Goal: Task Accomplishment & Management: Manage account settings

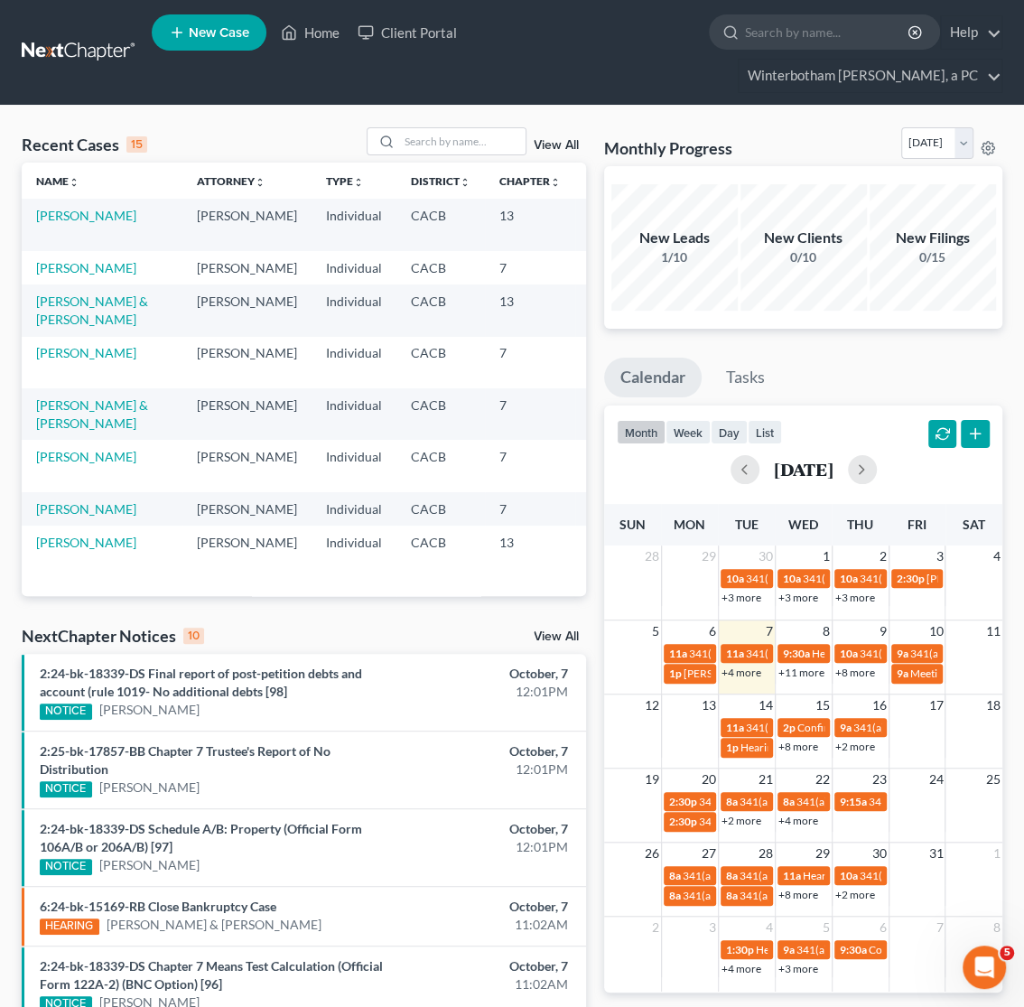
click at [398, 109] on div "Recent Cases 15 View All Name unfold_more expand_more expand_less Attorney unfo…" at bounding box center [512, 757] width 1024 height 1303
click at [547, 636] on link "View All" at bounding box center [556, 637] width 45 height 13
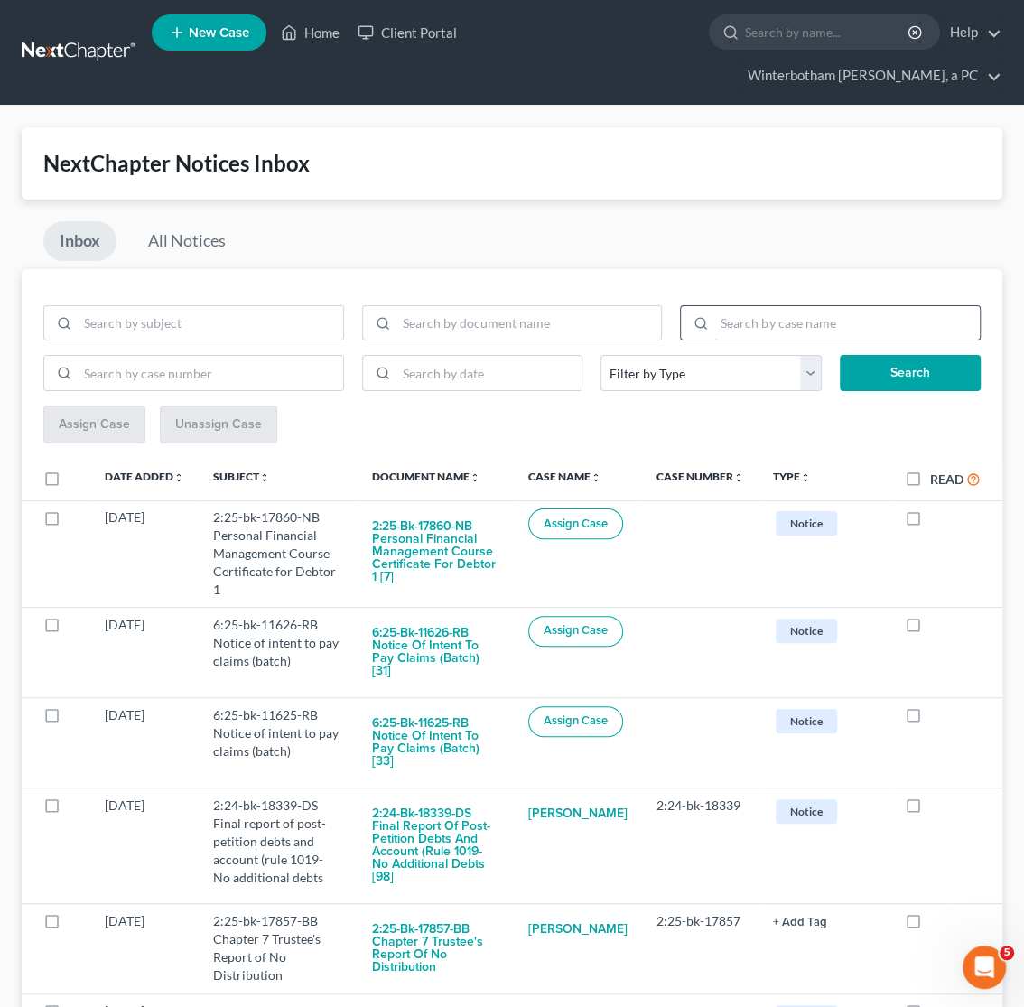
click at [795, 322] on input "search" at bounding box center [848, 323] width 266 height 34
type input "senior"
click at [922, 376] on button "Search" at bounding box center [910, 373] width 141 height 36
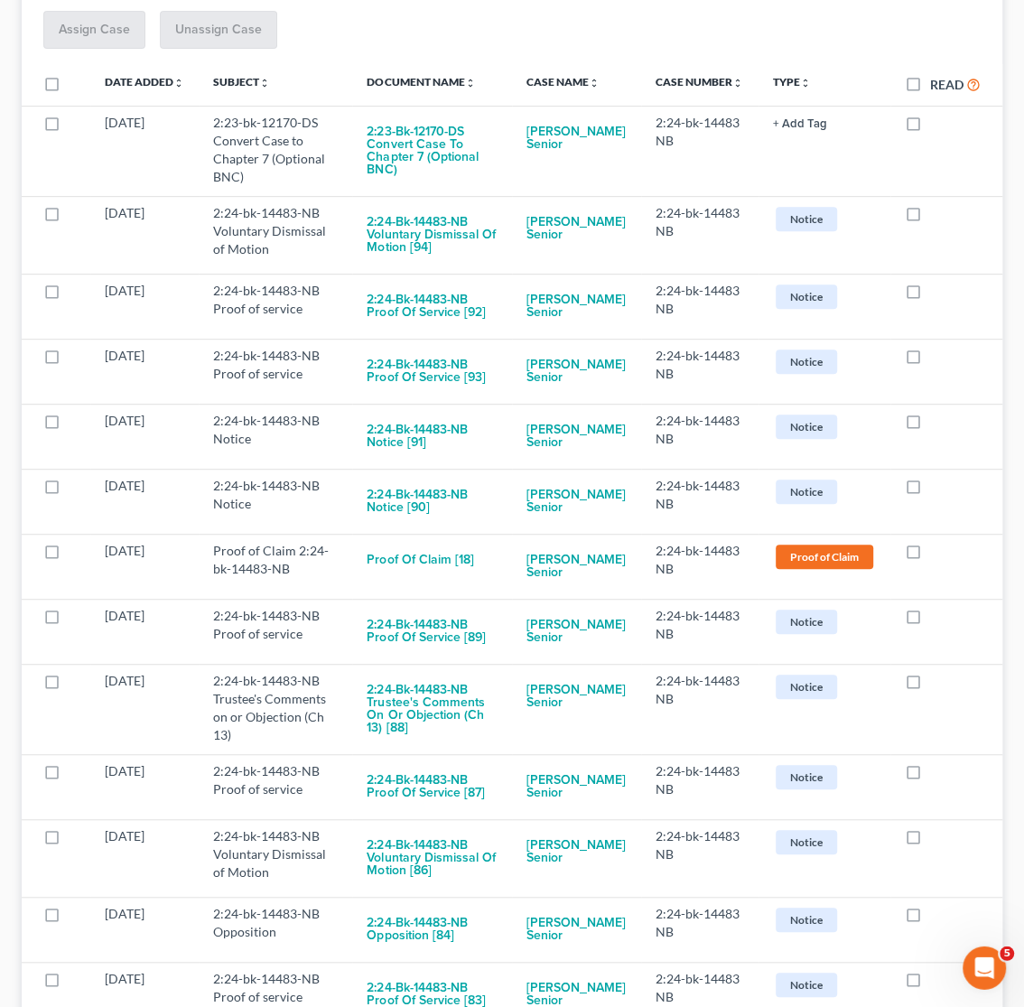
scroll to position [285, 0]
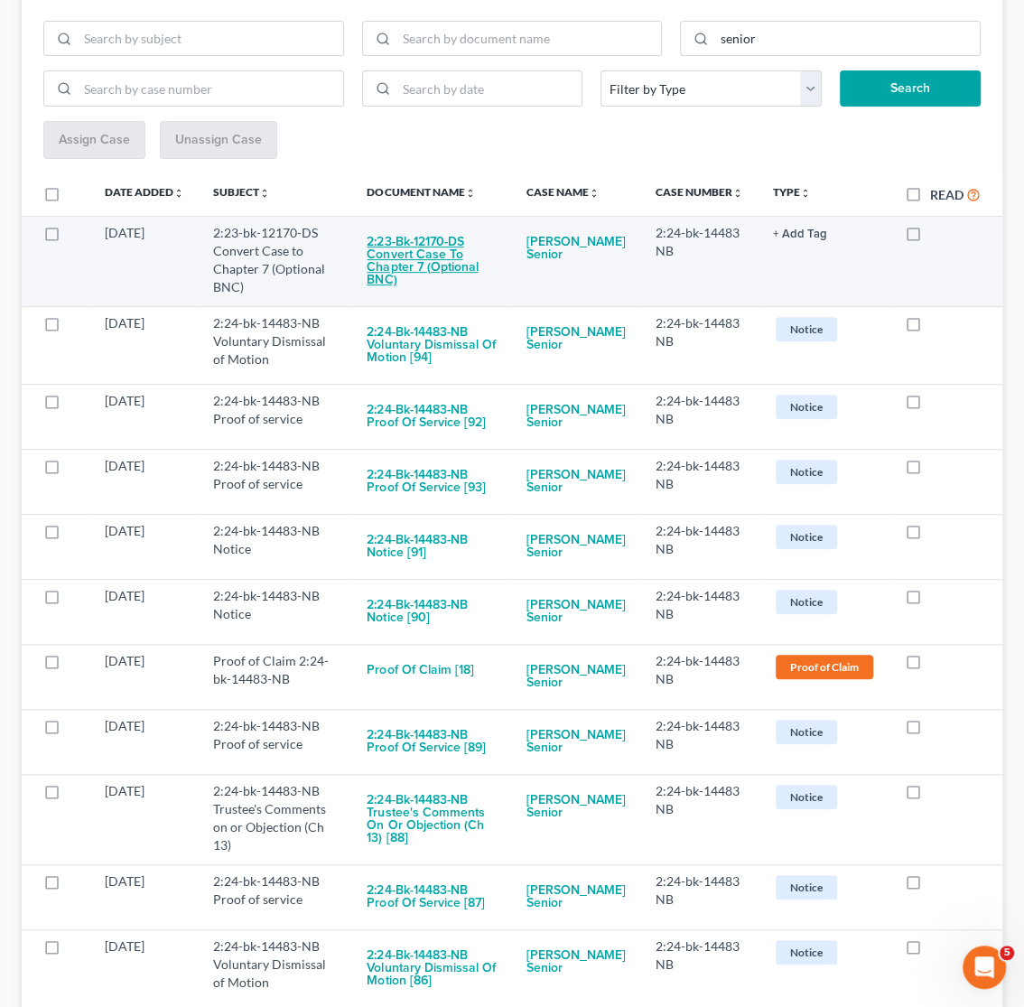
click at [469, 266] on button "2:23-bk-12170-DS Convert Case to Chapter 7 (Optional BNC)" at bounding box center [432, 261] width 130 height 74
checkbox input "true"
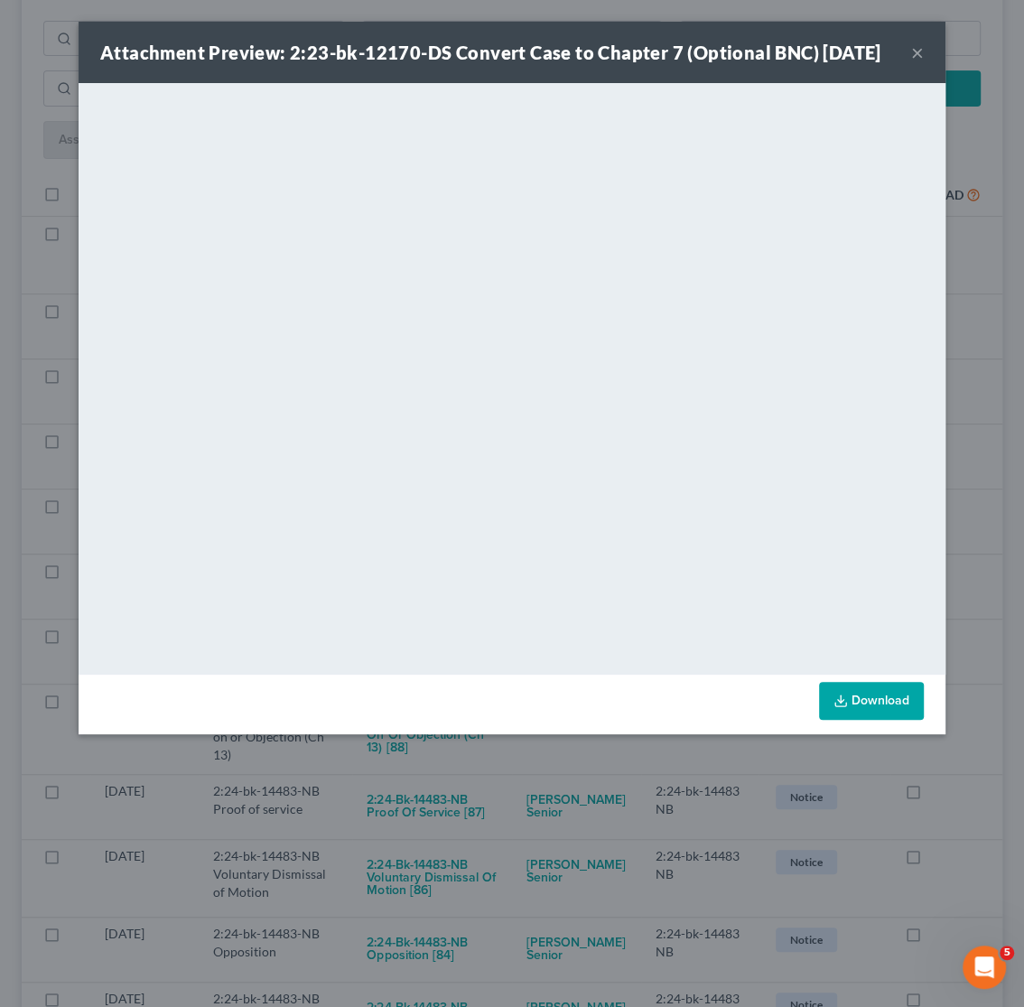
click at [882, 65] on div "Attachment Preview: 2:23-bk-12170-DS Convert Case to Chapter 7 (Optional BNC) 0…" at bounding box center [490, 52] width 781 height 25
click at [918, 63] on button "×" at bounding box center [918, 53] width 13 height 22
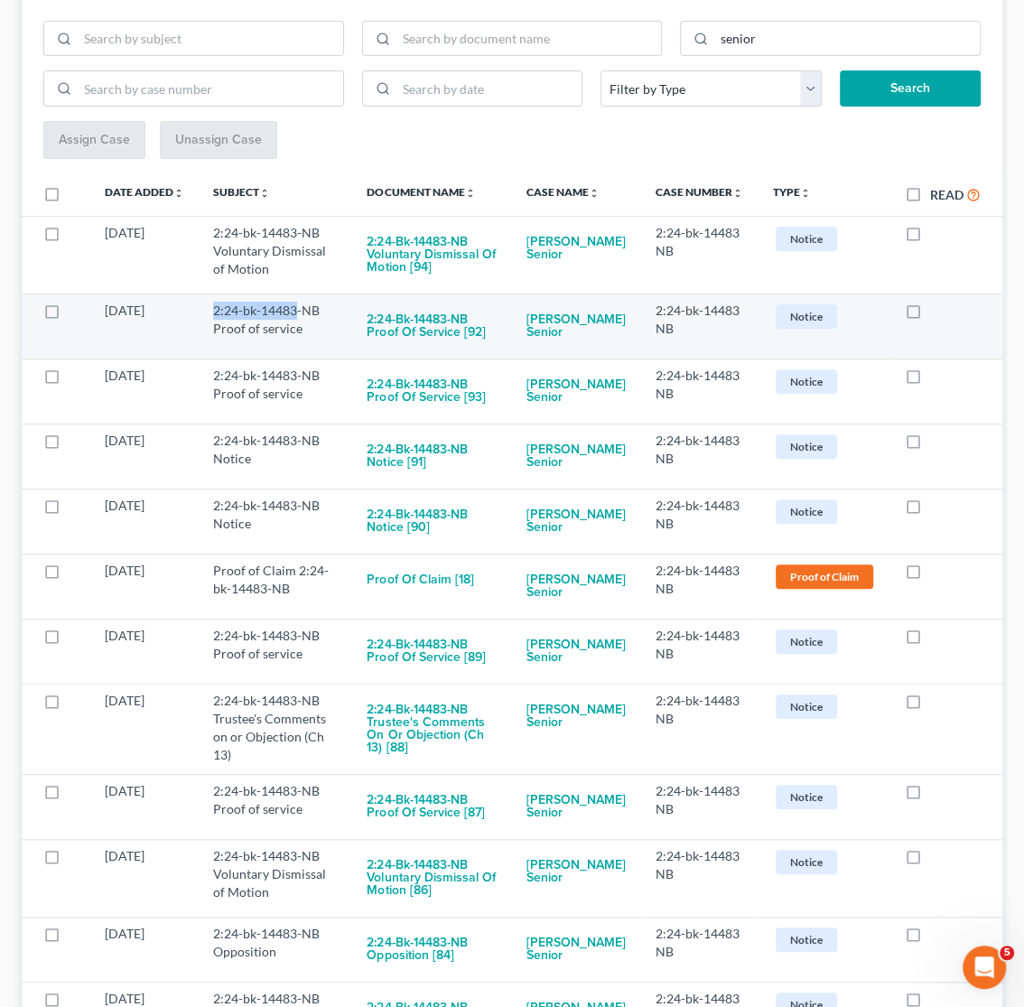
drag, startPoint x: 225, startPoint y: 314, endPoint x: 299, endPoint y: 313, distance: 74.1
click at [299, 313] on td "2:24-bk-14483-NB Proof of service" at bounding box center [276, 326] width 154 height 65
copy td "2:24-bk-14483"
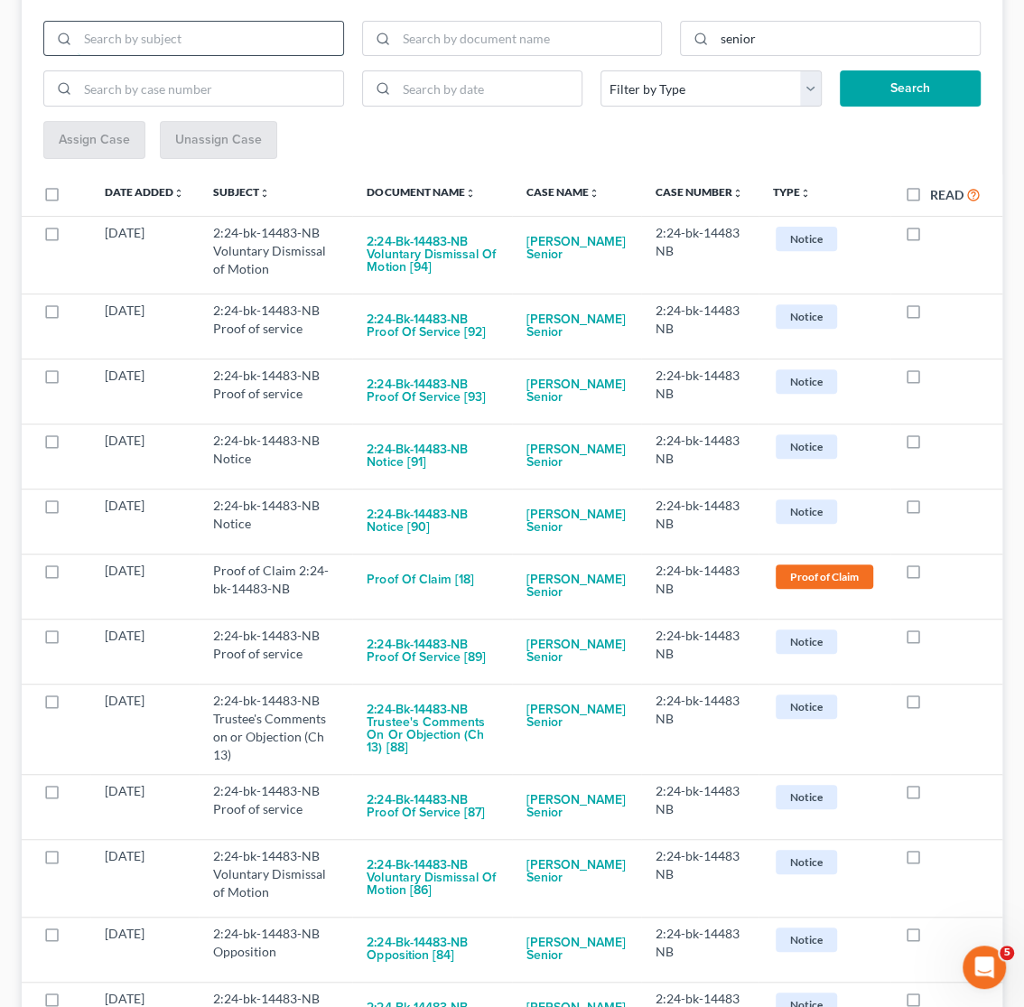
click at [154, 44] on input "search" at bounding box center [211, 39] width 266 height 34
paste input "2:24-bk-14483"
type input "2:24-bk-14483"
click at [912, 89] on button "Search" at bounding box center [910, 88] width 141 height 36
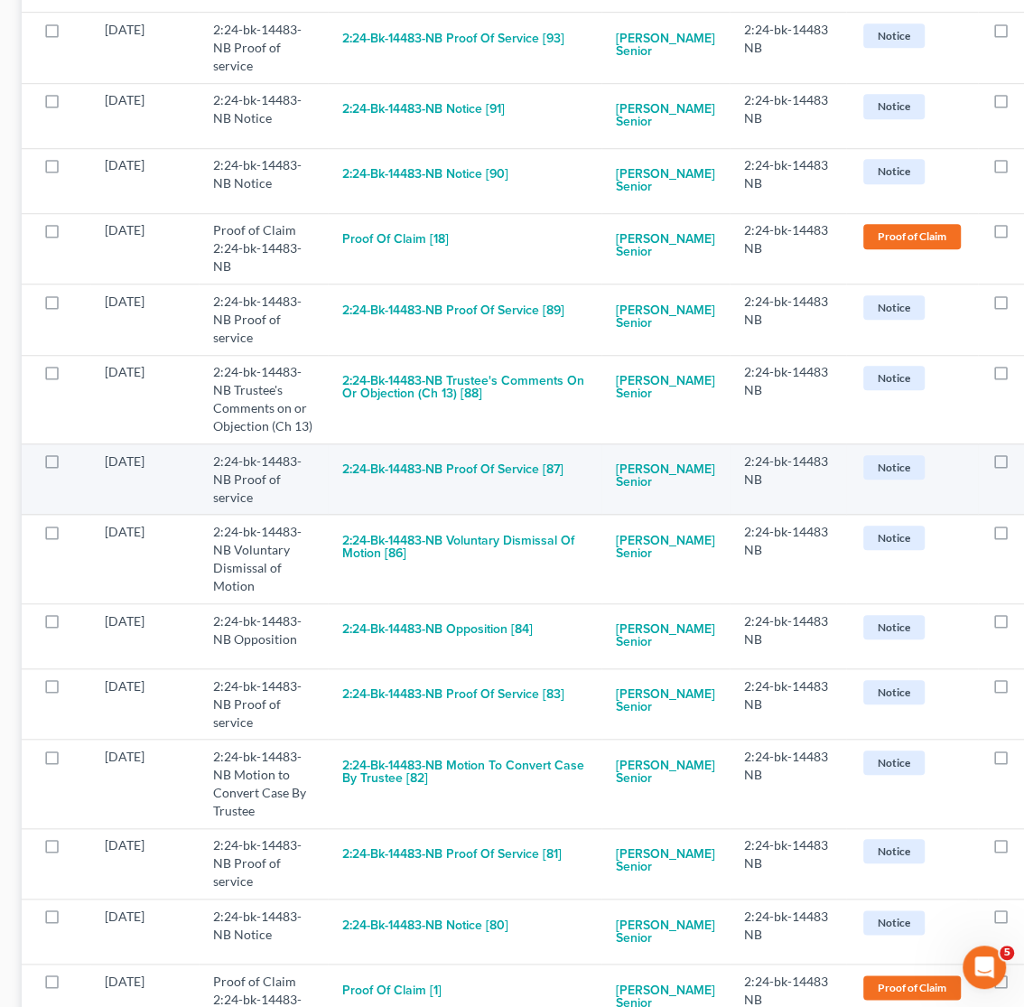
scroll to position [0, 0]
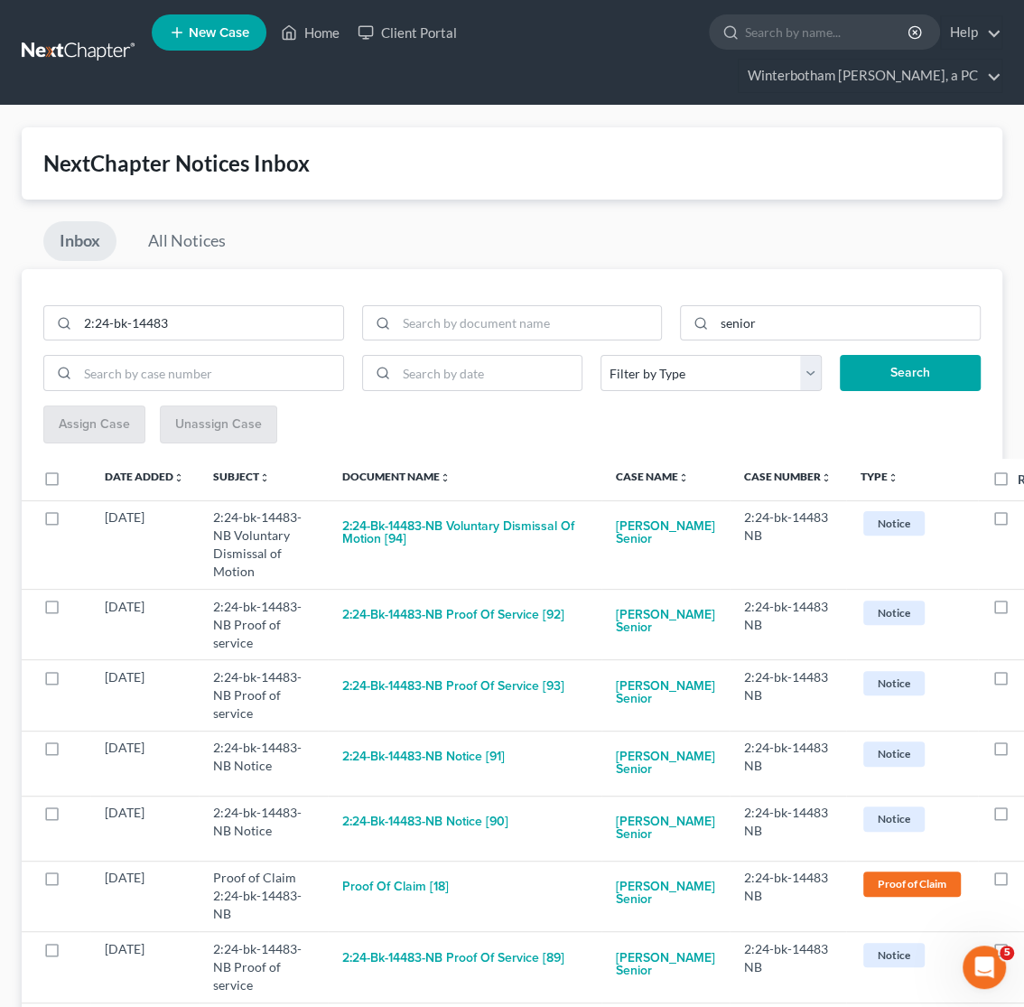
click at [80, 53] on link at bounding box center [80, 52] width 116 height 33
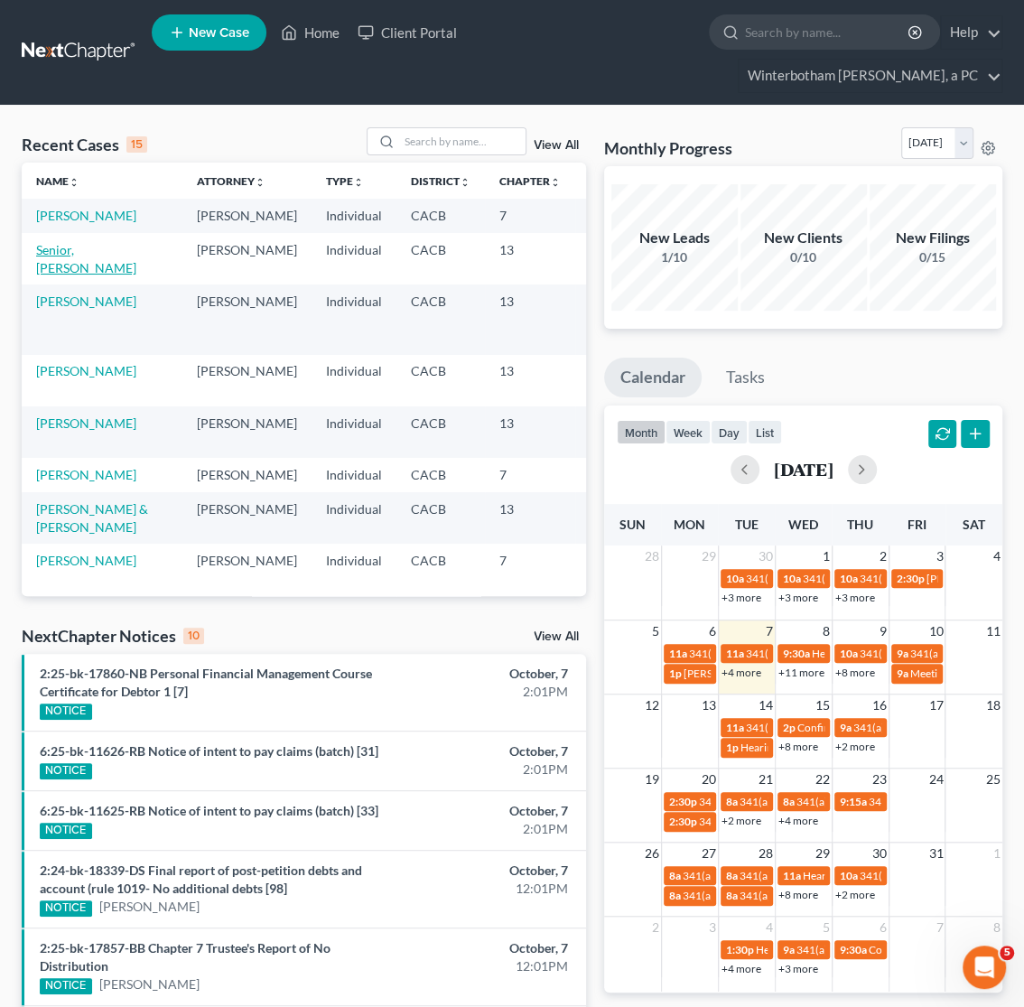
click at [86, 274] on link "Senior, [PERSON_NAME]" at bounding box center [86, 258] width 100 height 33
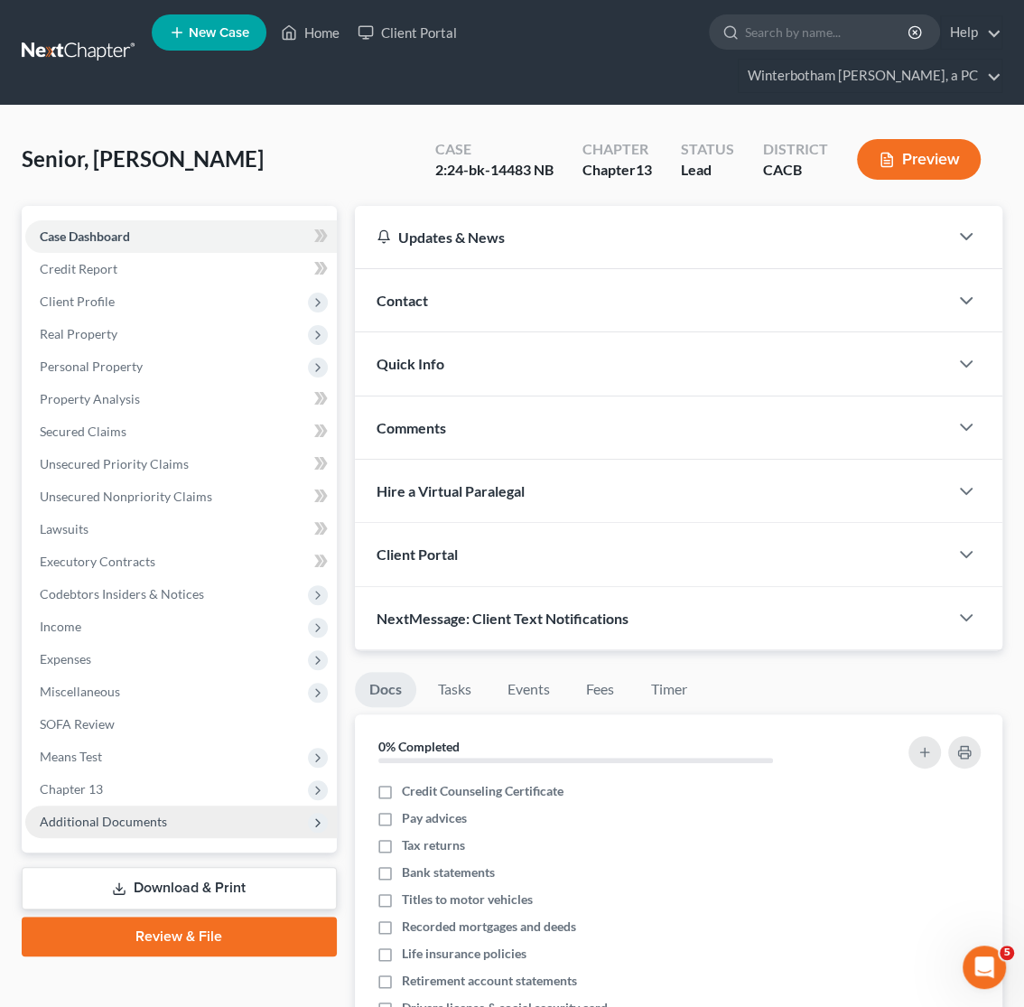
click at [82, 823] on span "Additional Documents" at bounding box center [103, 821] width 127 height 15
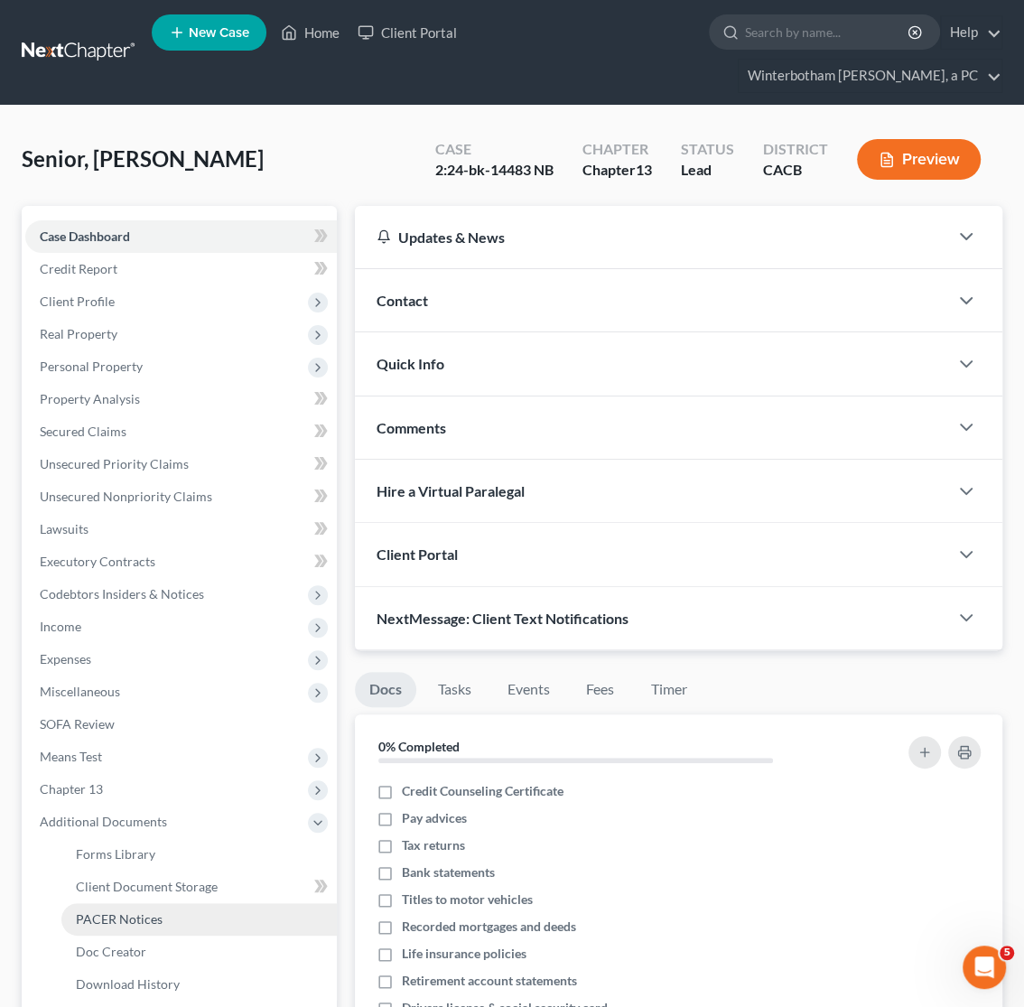
click at [102, 920] on span "PACER Notices" at bounding box center [119, 919] width 87 height 15
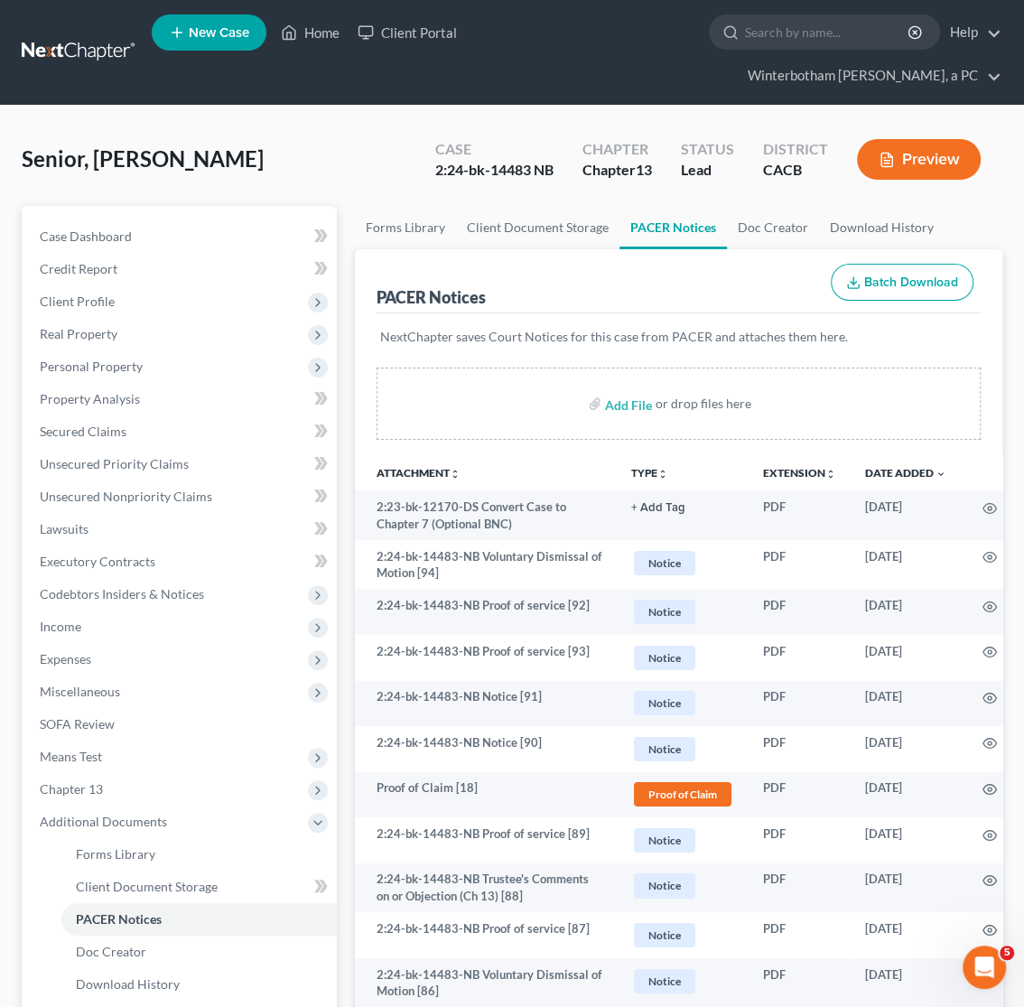
click at [82, 59] on link at bounding box center [80, 52] width 116 height 33
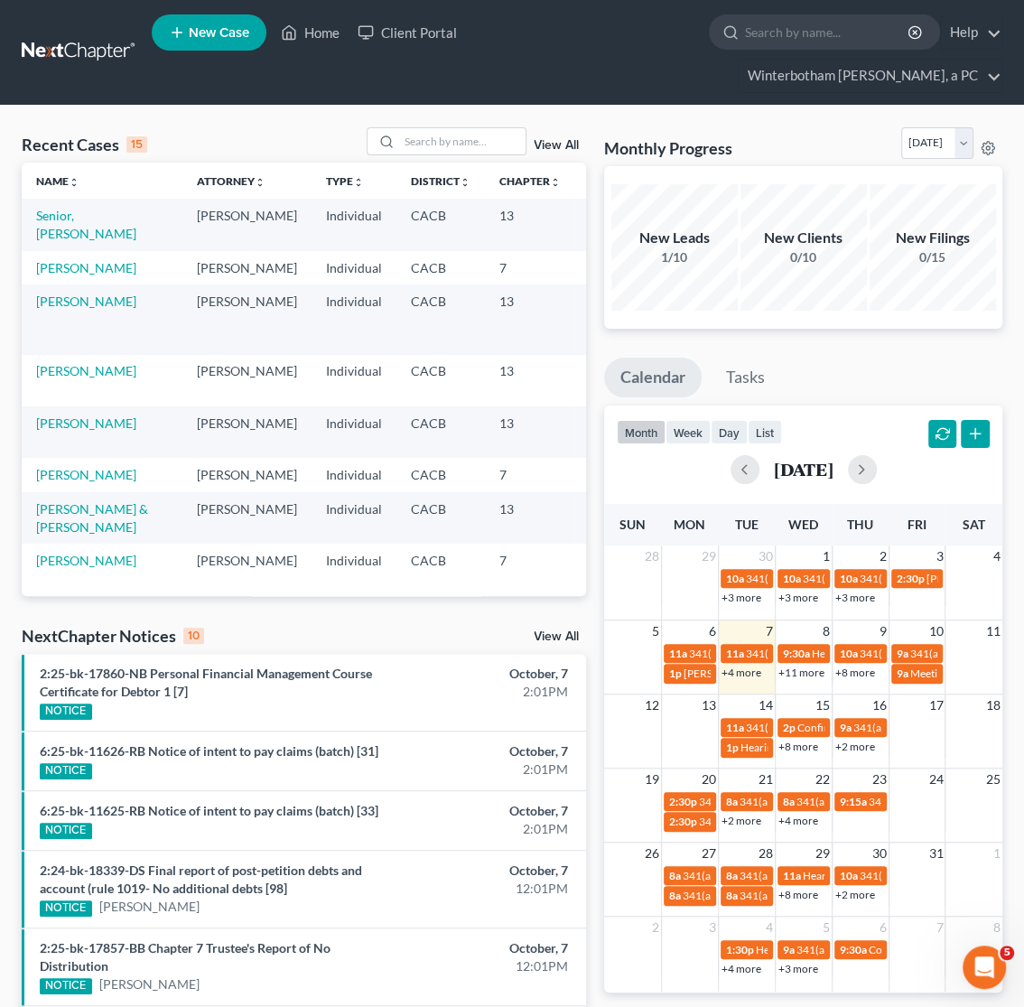
drag, startPoint x: 543, startPoint y: 640, endPoint x: 342, endPoint y: 636, distance: 200.6
click at [542, 640] on link "View All" at bounding box center [556, 637] width 45 height 13
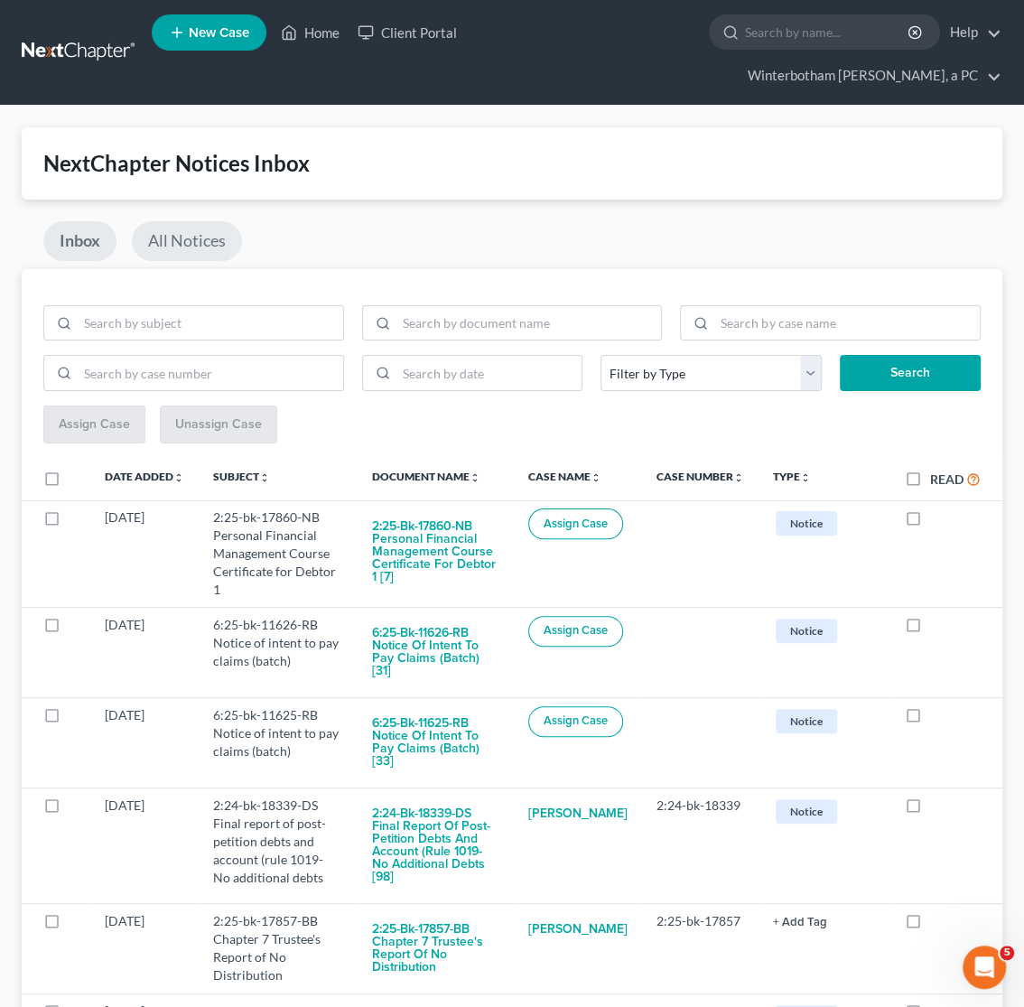
click at [191, 249] on link "All Notices" at bounding box center [187, 241] width 110 height 40
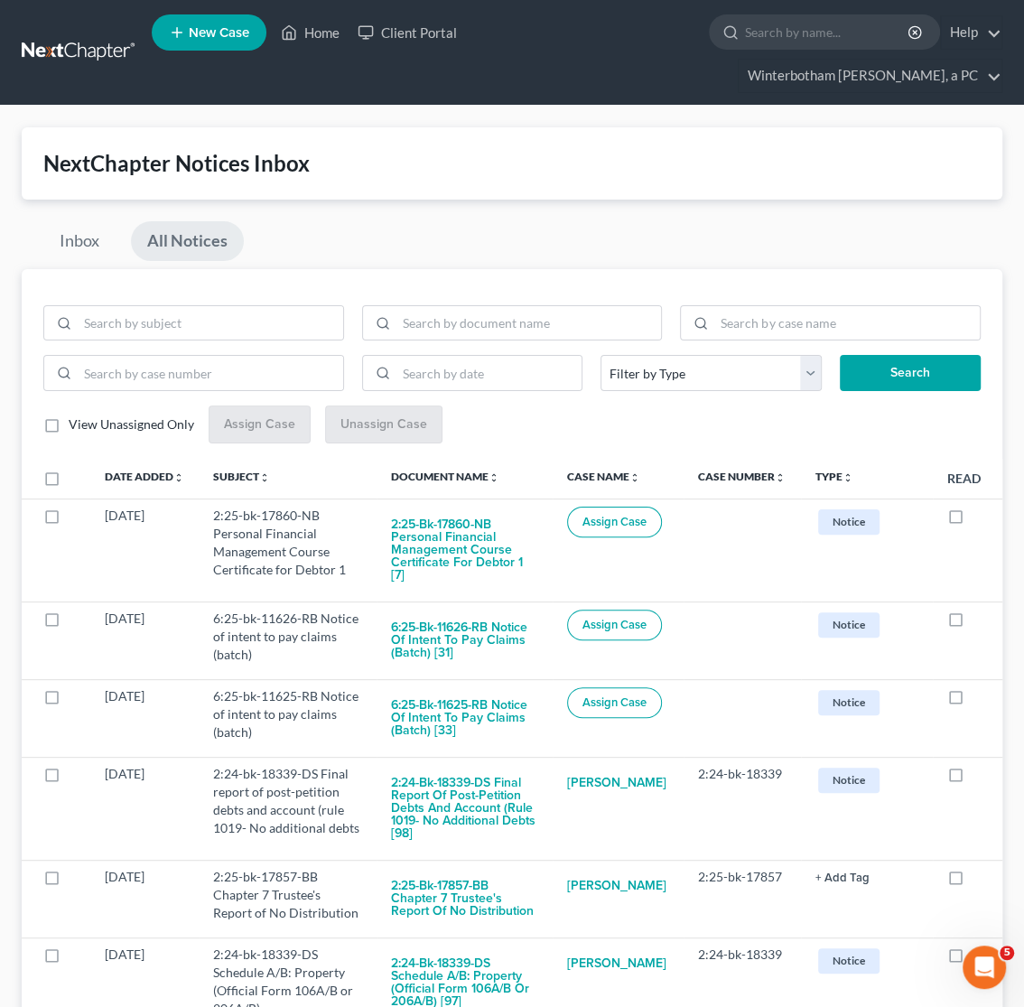
click at [667, 346] on div at bounding box center [512, 330] width 956 height 51
click at [601, 355] on select "Filter by Type Hearing Notice Proof of Claim" at bounding box center [711, 373] width 221 height 36
click at [668, 376] on select "Filter by Type Hearing Notice Proof of Claim" at bounding box center [711, 373] width 221 height 36
click at [194, 365] on input "search" at bounding box center [211, 373] width 266 height 34
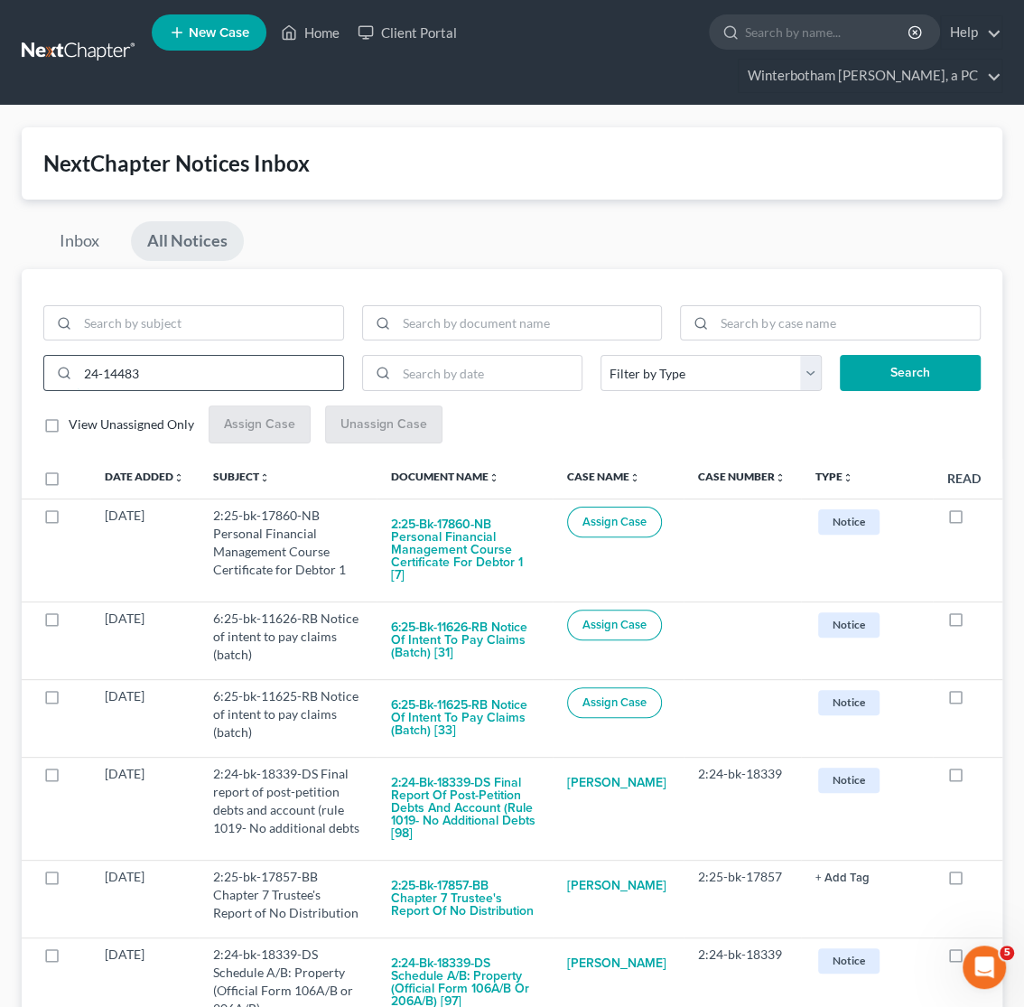
type input "24-14483"
click at [840, 355] on button "Search" at bounding box center [910, 373] width 141 height 36
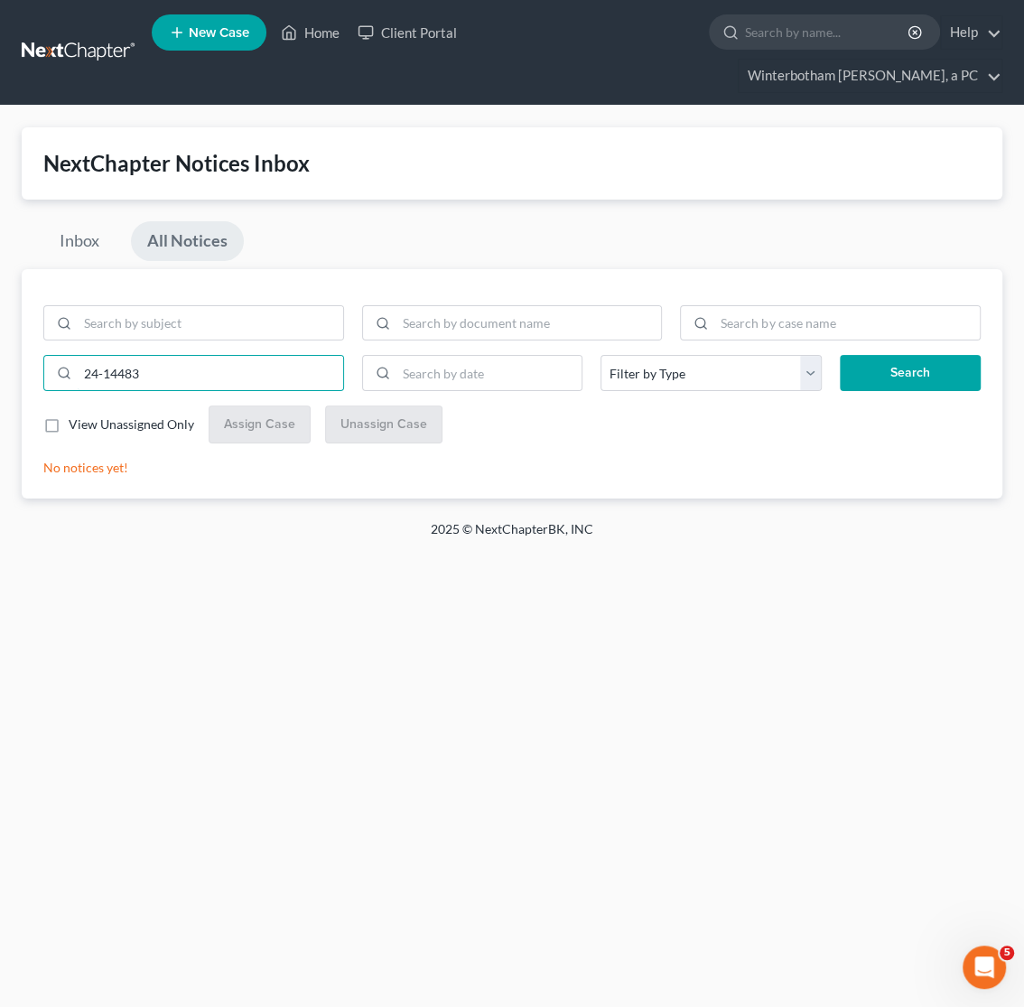
drag, startPoint x: 208, startPoint y: 370, endPoint x: 14, endPoint y: 384, distance: 194.7
click at [78, 385] on input "24-14483" at bounding box center [211, 373] width 266 height 34
click at [917, 361] on button "Search" at bounding box center [910, 373] width 141 height 36
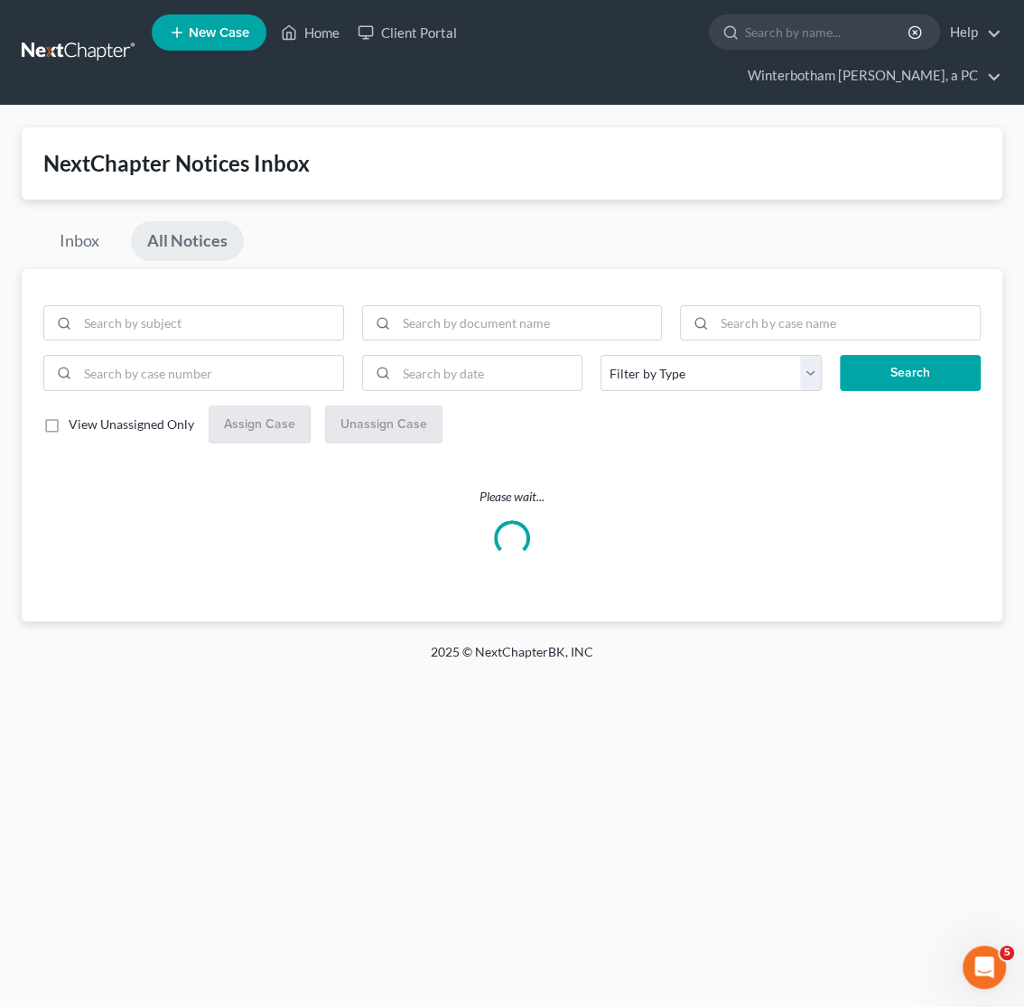
click at [69, 427] on label "View Unassigned Only" at bounding box center [132, 425] width 126 height 18
click at [76, 427] on input "View Unassigned Only" at bounding box center [82, 422] width 12 height 12
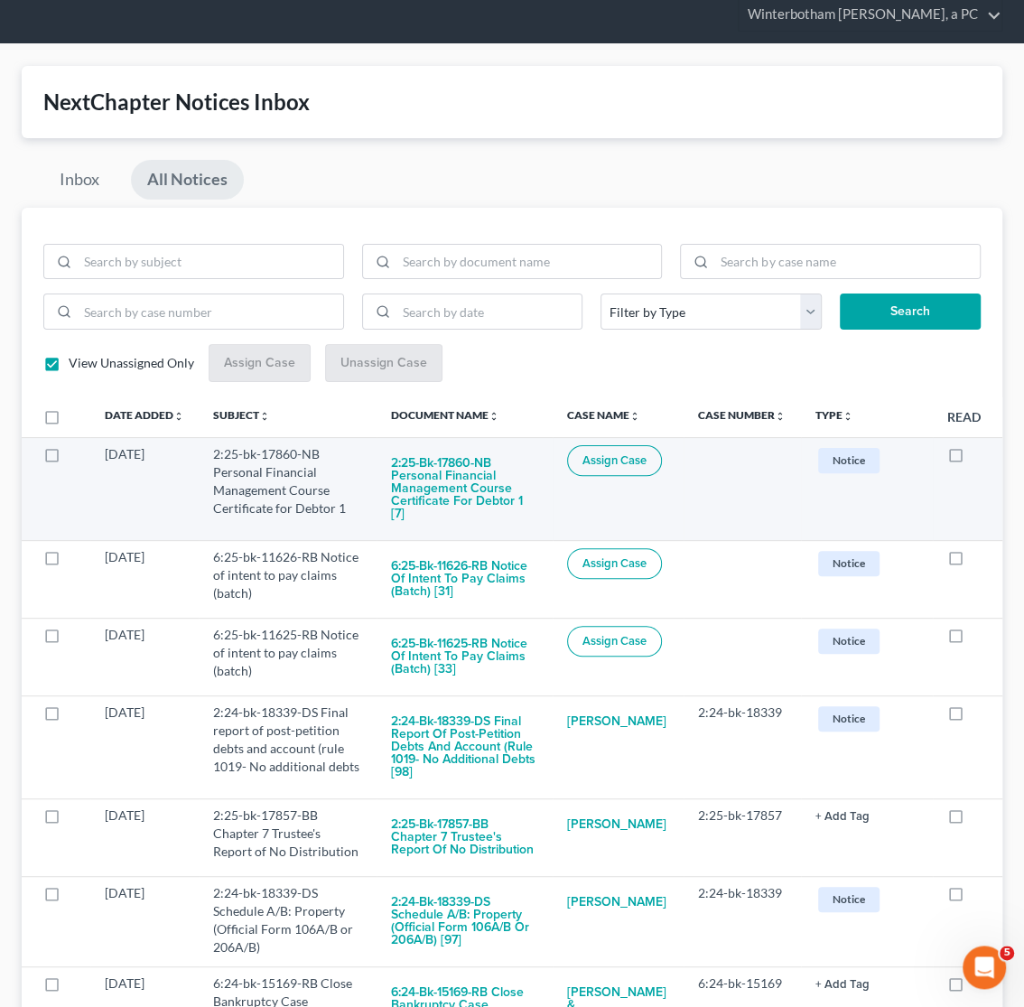
scroll to position [95, 0]
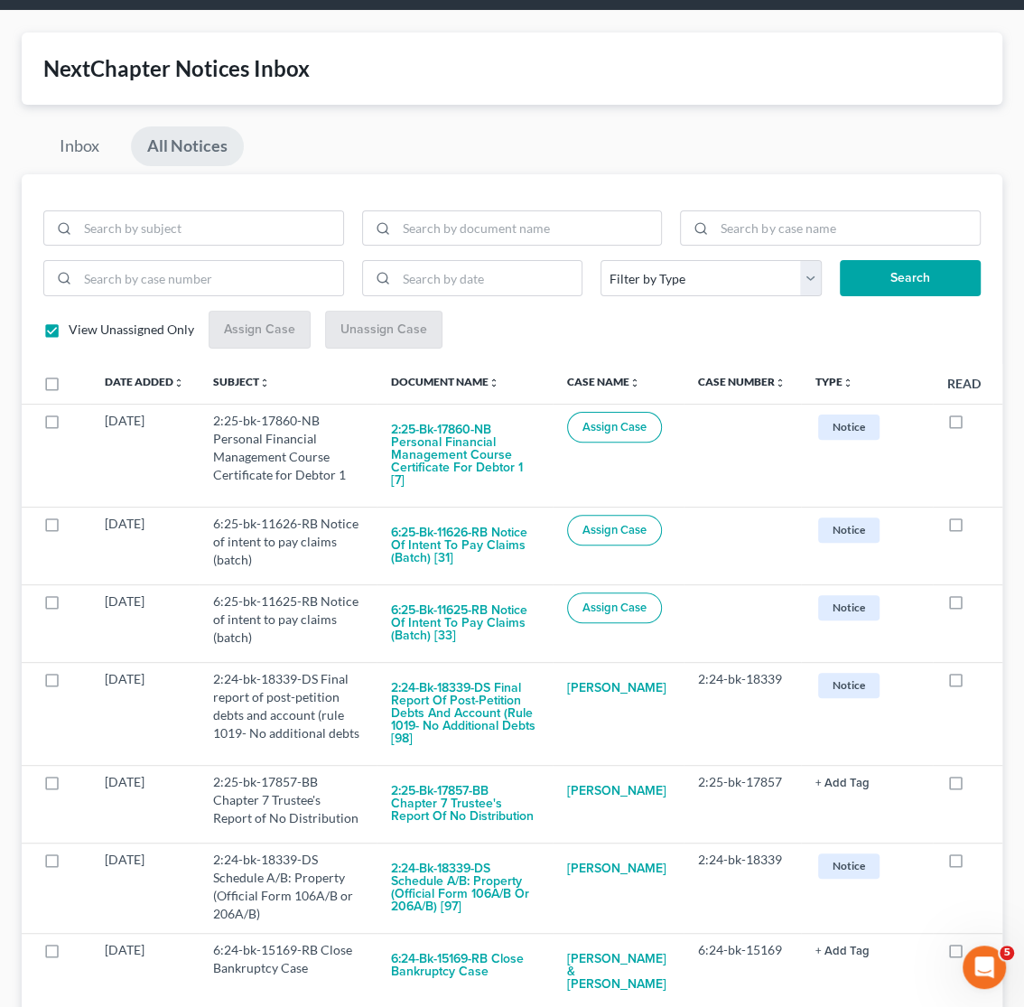
click at [69, 332] on label "View Unassigned Only" at bounding box center [132, 330] width 126 height 18
click at [76, 332] on input "View Unassigned Only" at bounding box center [82, 327] width 12 height 12
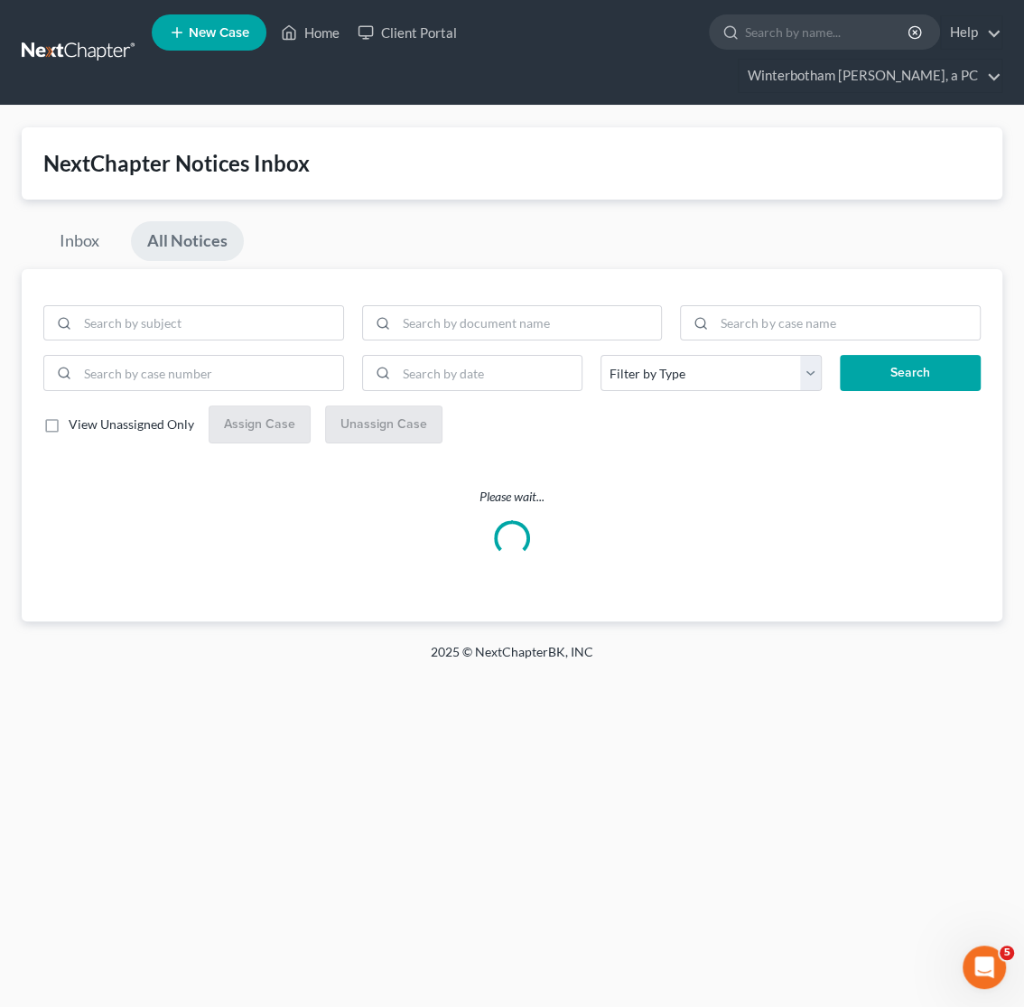
scroll to position [0, 0]
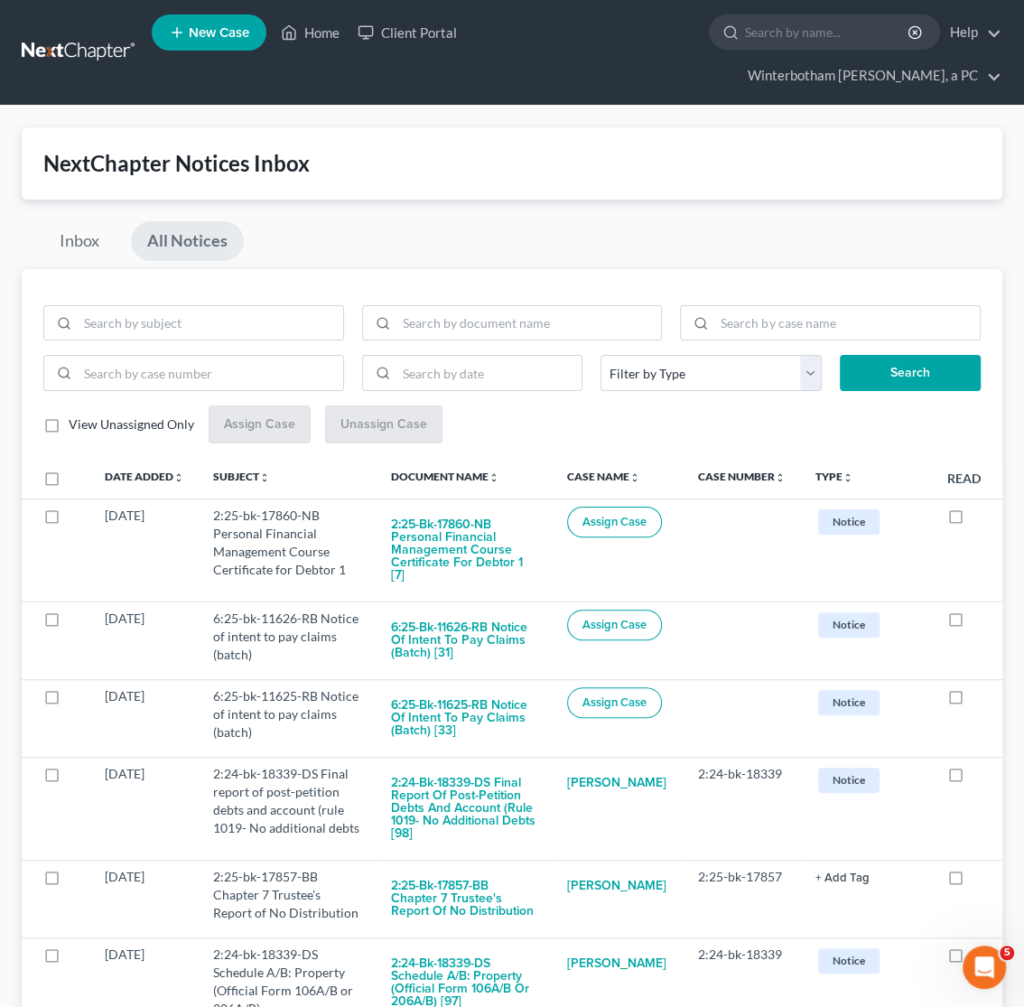
click at [69, 429] on label "View Unassigned Only" at bounding box center [132, 425] width 126 height 18
click at [76, 427] on input "View Unassigned Only" at bounding box center [82, 422] width 12 height 12
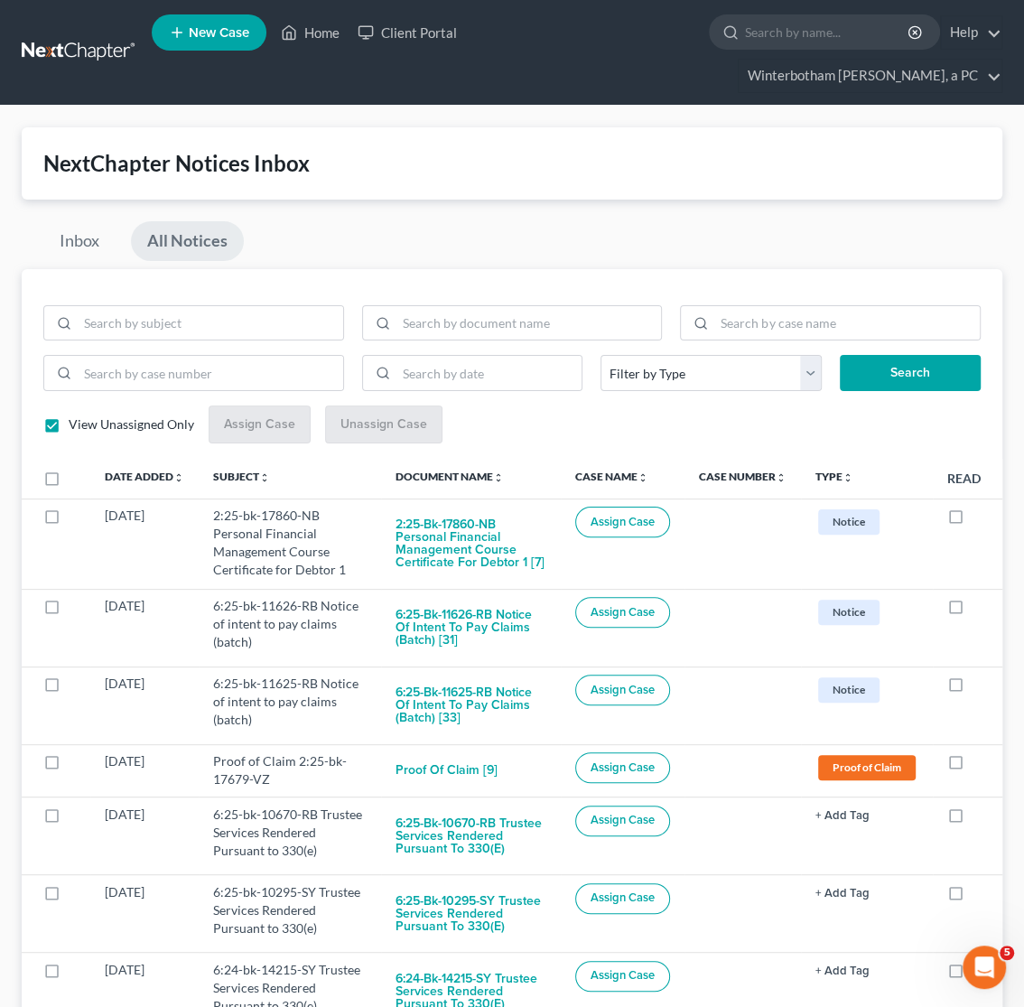
click at [69, 427] on label "View Unassigned Only" at bounding box center [132, 425] width 126 height 18
click at [76, 427] on input "View Unassigned Only" at bounding box center [82, 422] width 12 height 12
checkbox input "false"
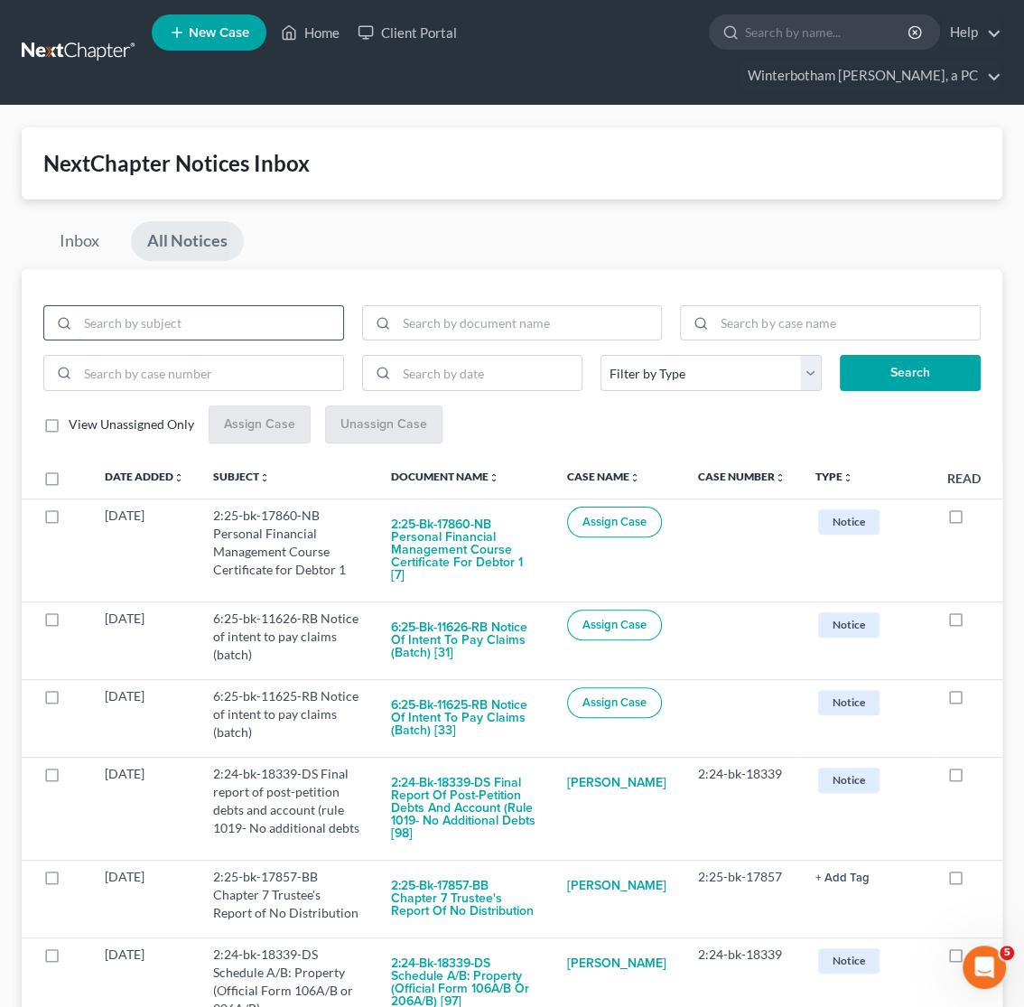
click at [123, 321] on input "search" at bounding box center [211, 323] width 266 height 34
click at [213, 326] on input "search" at bounding box center [211, 323] width 266 height 34
type input "2:24-bk-14483-NB"
click at [840, 355] on button "Search" at bounding box center [910, 373] width 141 height 36
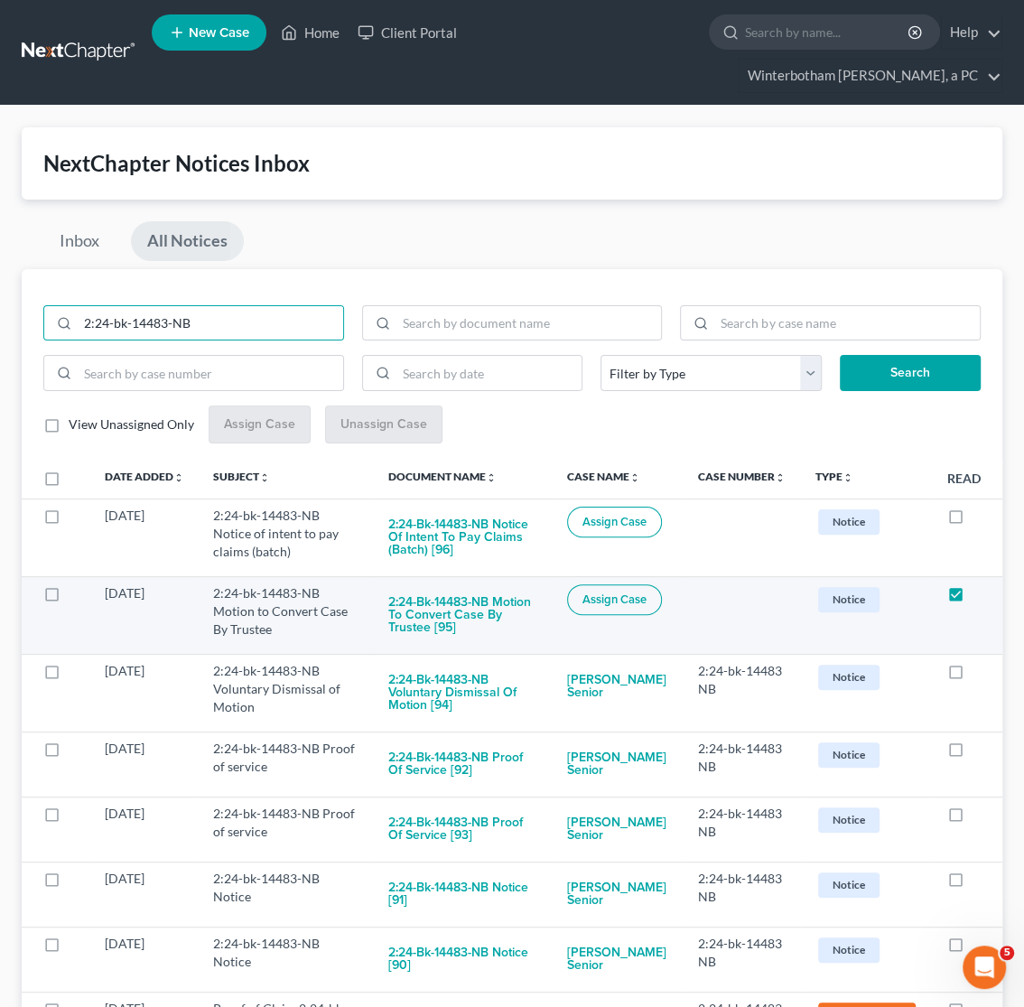
click at [973, 598] on label at bounding box center [973, 598] width 0 height 0
click at [980, 596] on input "checkbox" at bounding box center [986, 590] width 12 height 12
checkbox input "false"
click at [631, 595] on button "Assign Case" at bounding box center [614, 599] width 95 height 31
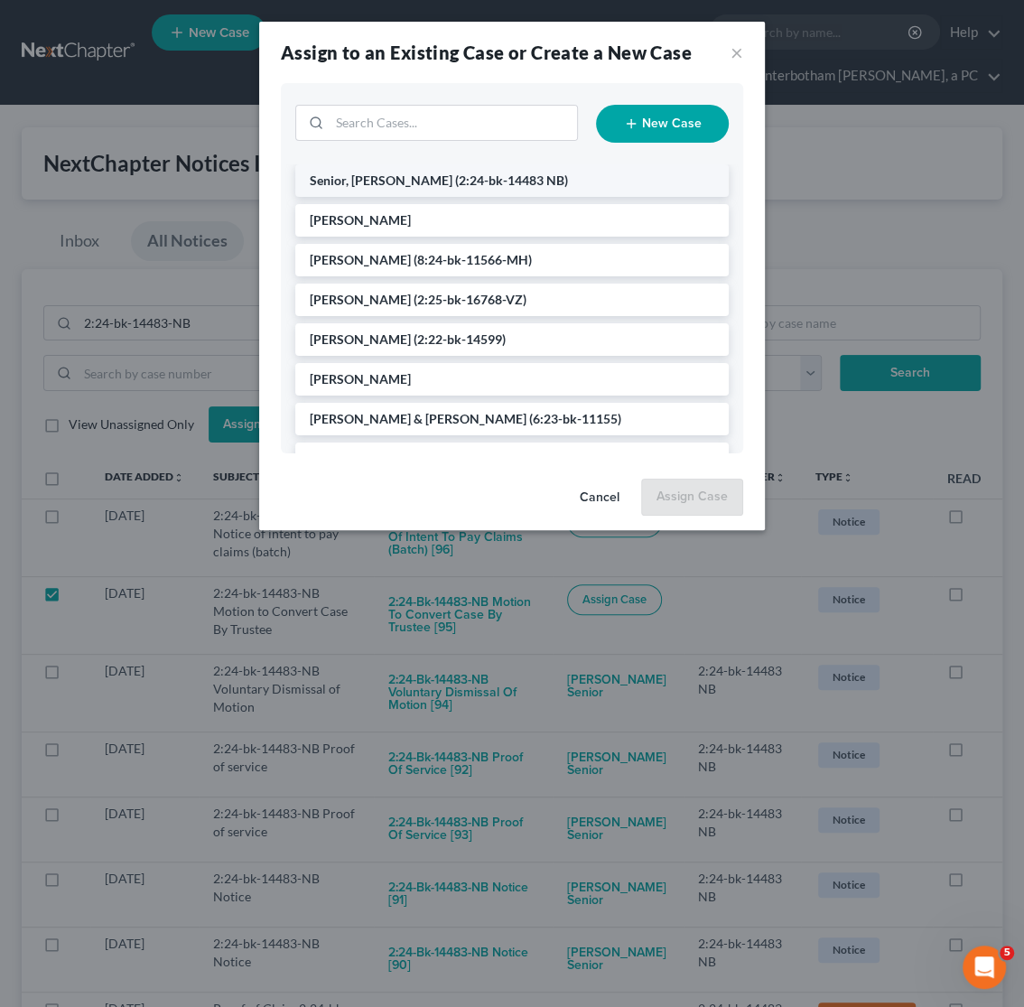
click at [455, 190] on li "Senior, [PERSON_NAME] (2:24-bk-14483 NB)" at bounding box center [512, 180] width 434 height 33
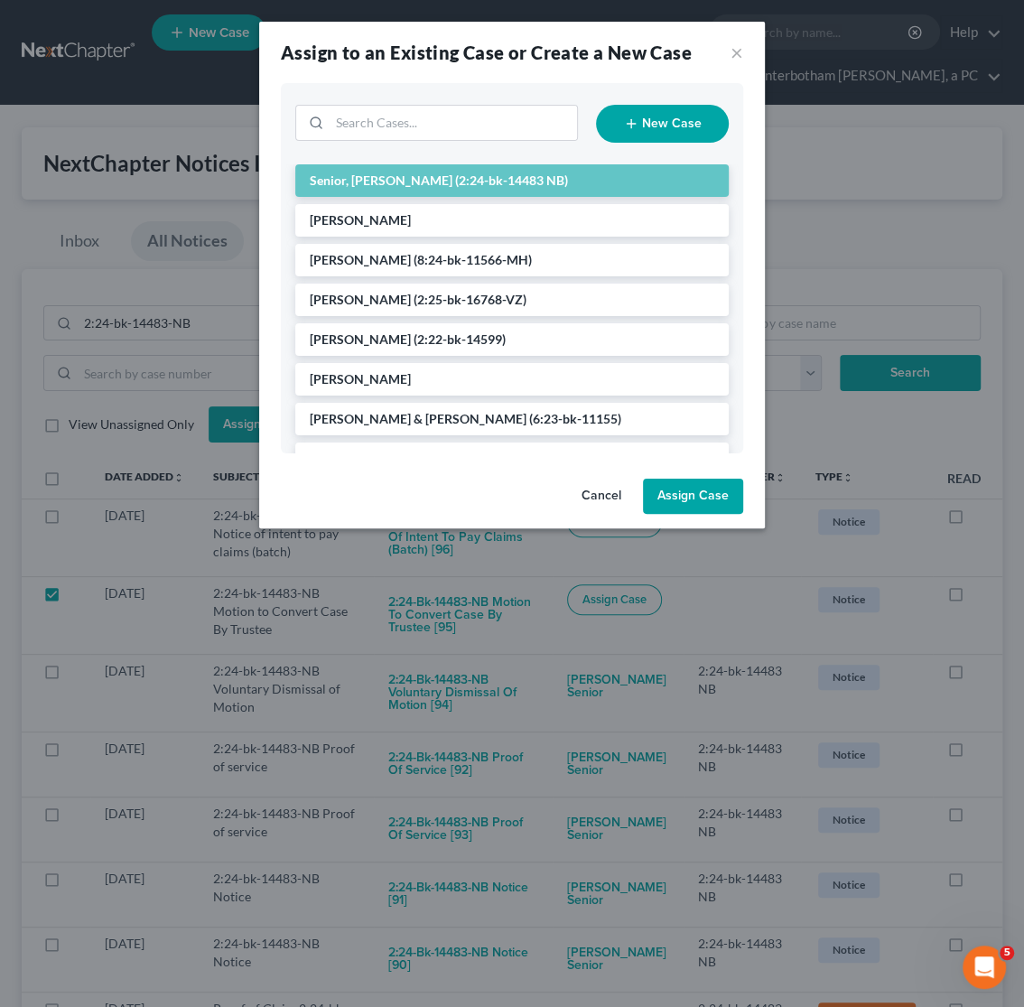
click at [716, 500] on button "Assign Case" at bounding box center [693, 497] width 100 height 36
checkbox input "false"
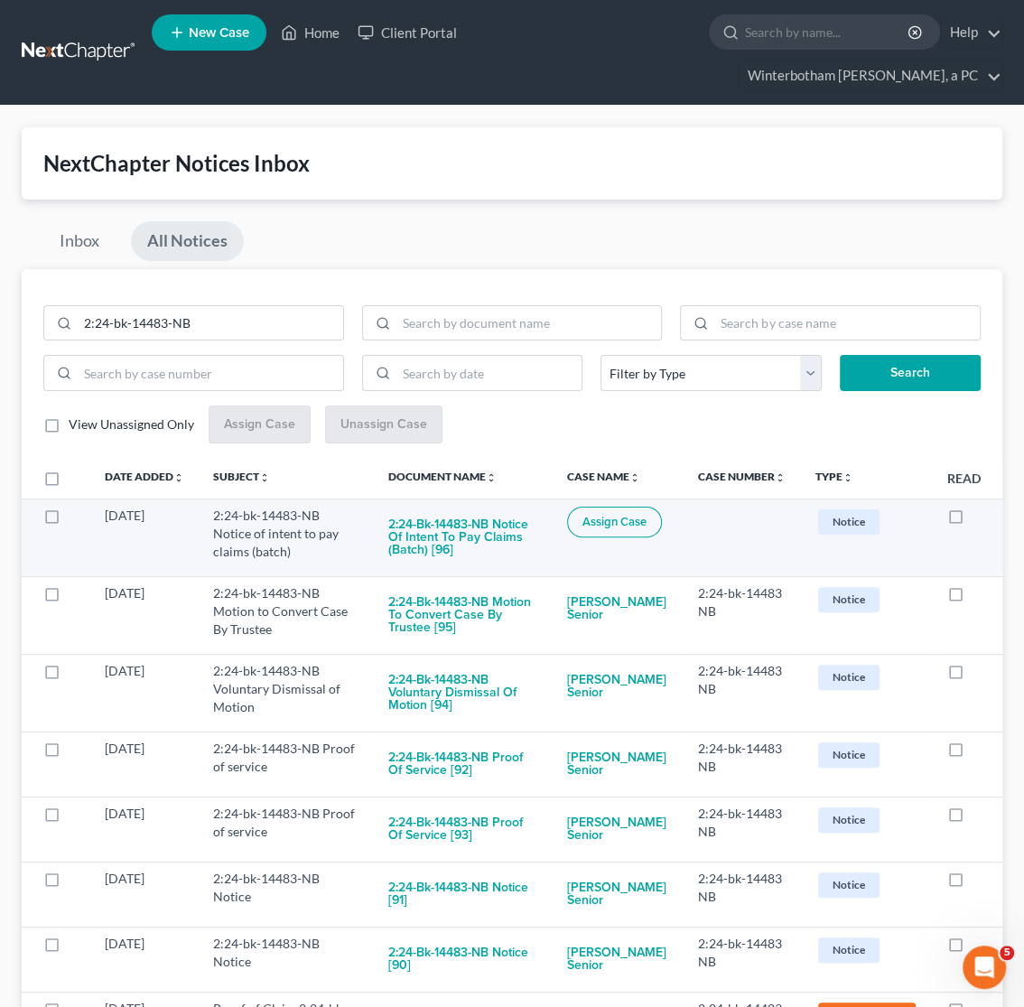
click at [615, 536] on button "Assign Case" at bounding box center [614, 522] width 95 height 31
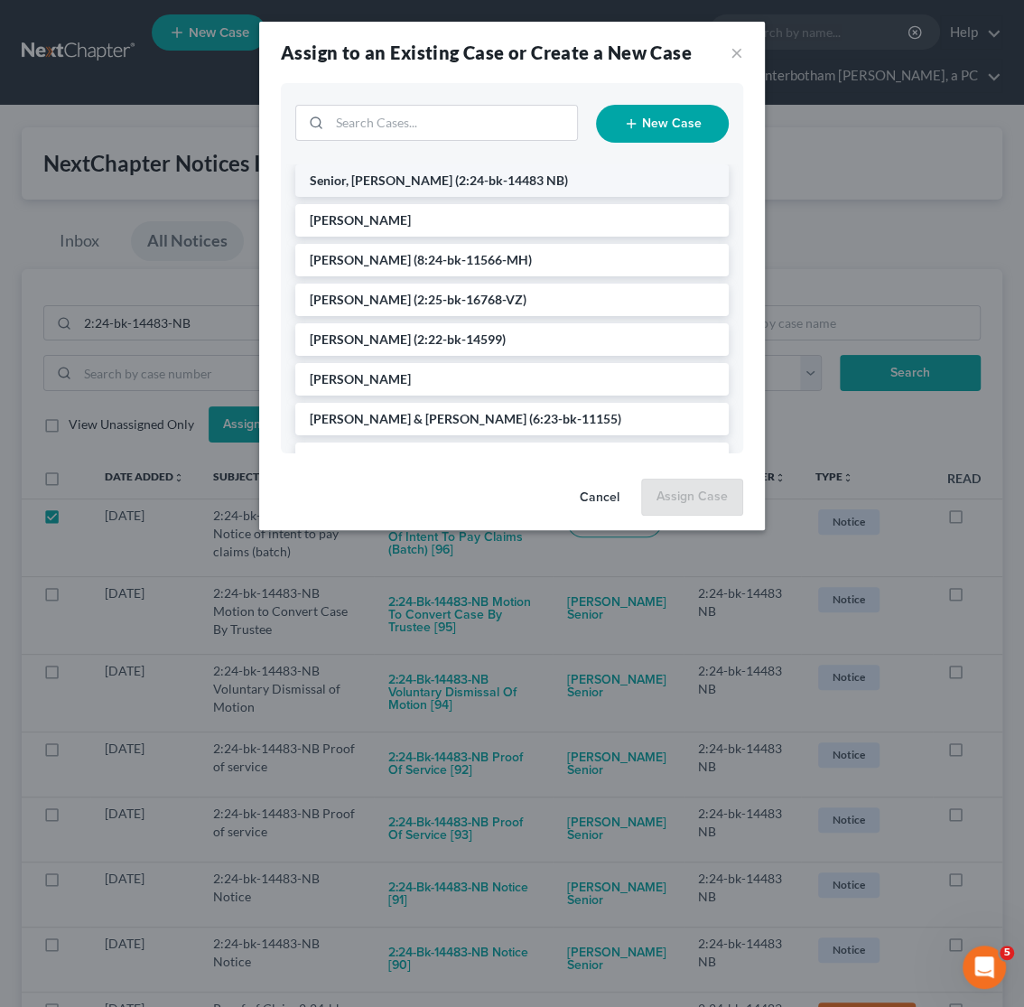
click at [455, 177] on span "(2:24-bk-14483 NB)" at bounding box center [511, 180] width 113 height 15
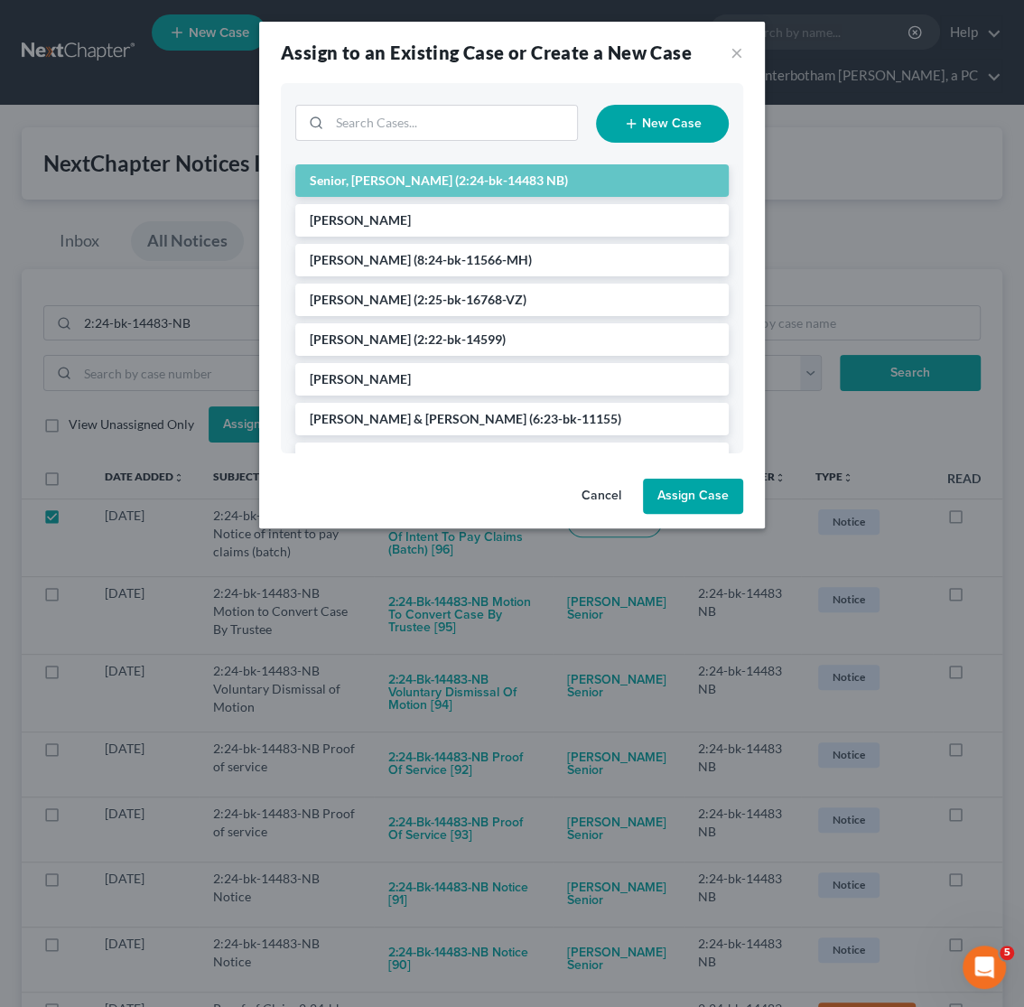
click at [709, 501] on button "Assign Case" at bounding box center [693, 497] width 100 height 36
checkbox input "false"
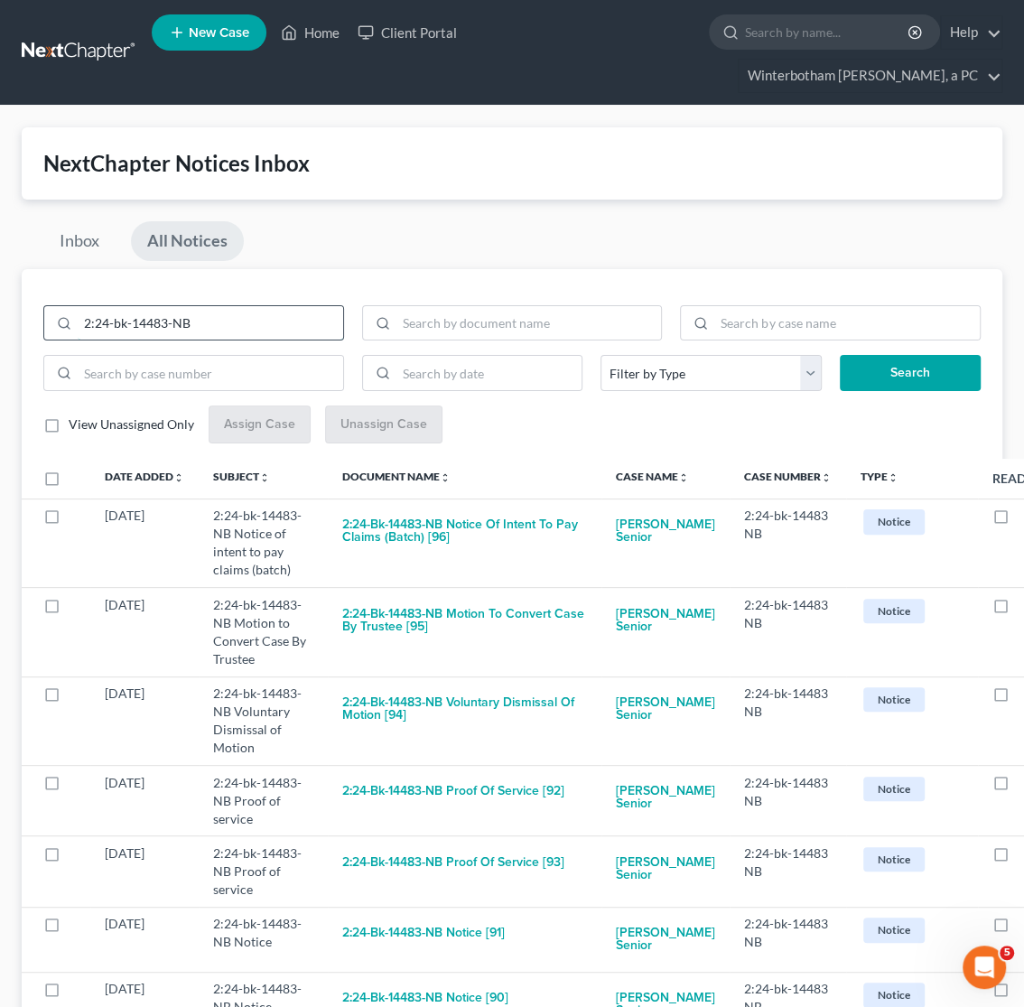
drag, startPoint x: 220, startPoint y: 328, endPoint x: -59, endPoint y: 284, distance: 282.6
click at [78, 306] on input "2:24-bk-14483-NB" at bounding box center [211, 323] width 266 height 34
click at [786, 329] on input "search" at bounding box center [848, 323] width 266 height 34
type input "[PERSON_NAME]"
click at [840, 355] on button "Search" at bounding box center [910, 373] width 141 height 36
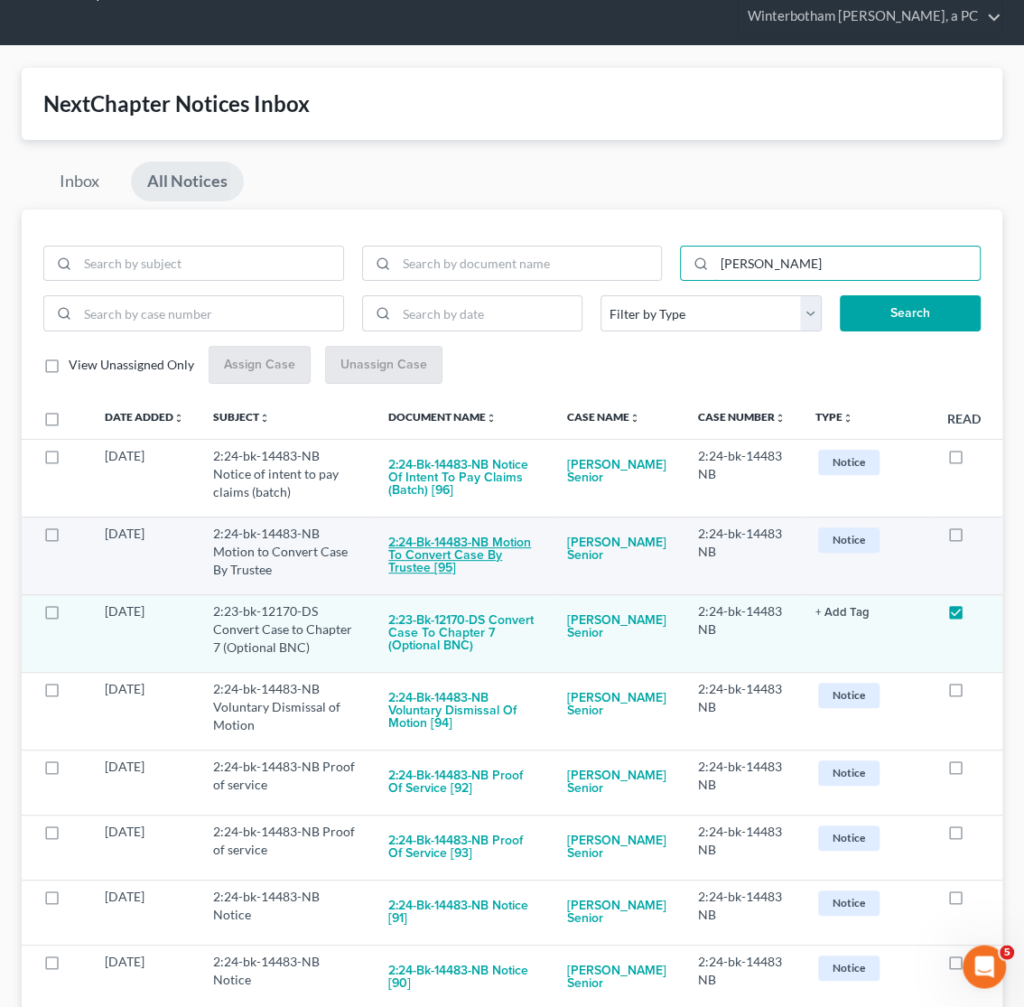
scroll to position [95, 0]
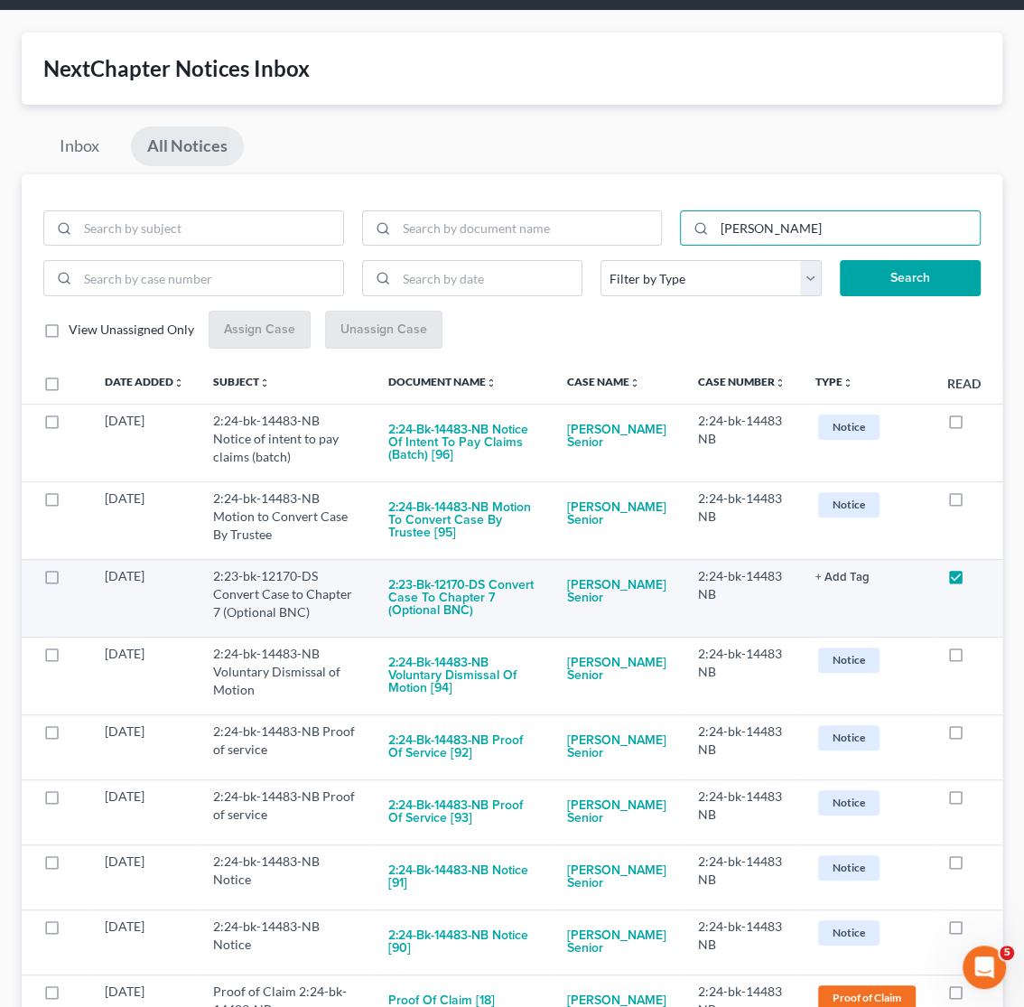
click at [69, 581] on label at bounding box center [69, 581] width 0 height 0
click at [76, 579] on input "checkbox" at bounding box center [82, 573] width 12 height 12
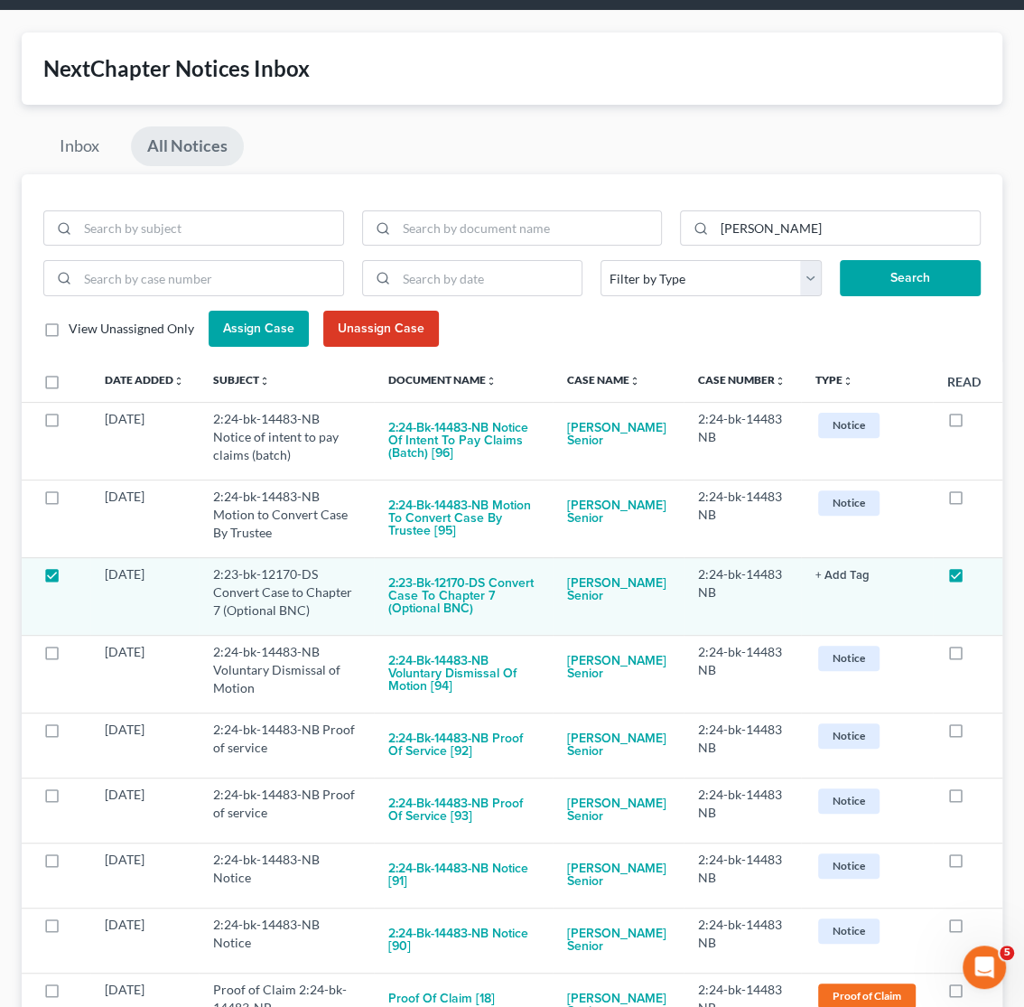
click at [387, 340] on button "Unassign Case" at bounding box center [381, 329] width 116 height 36
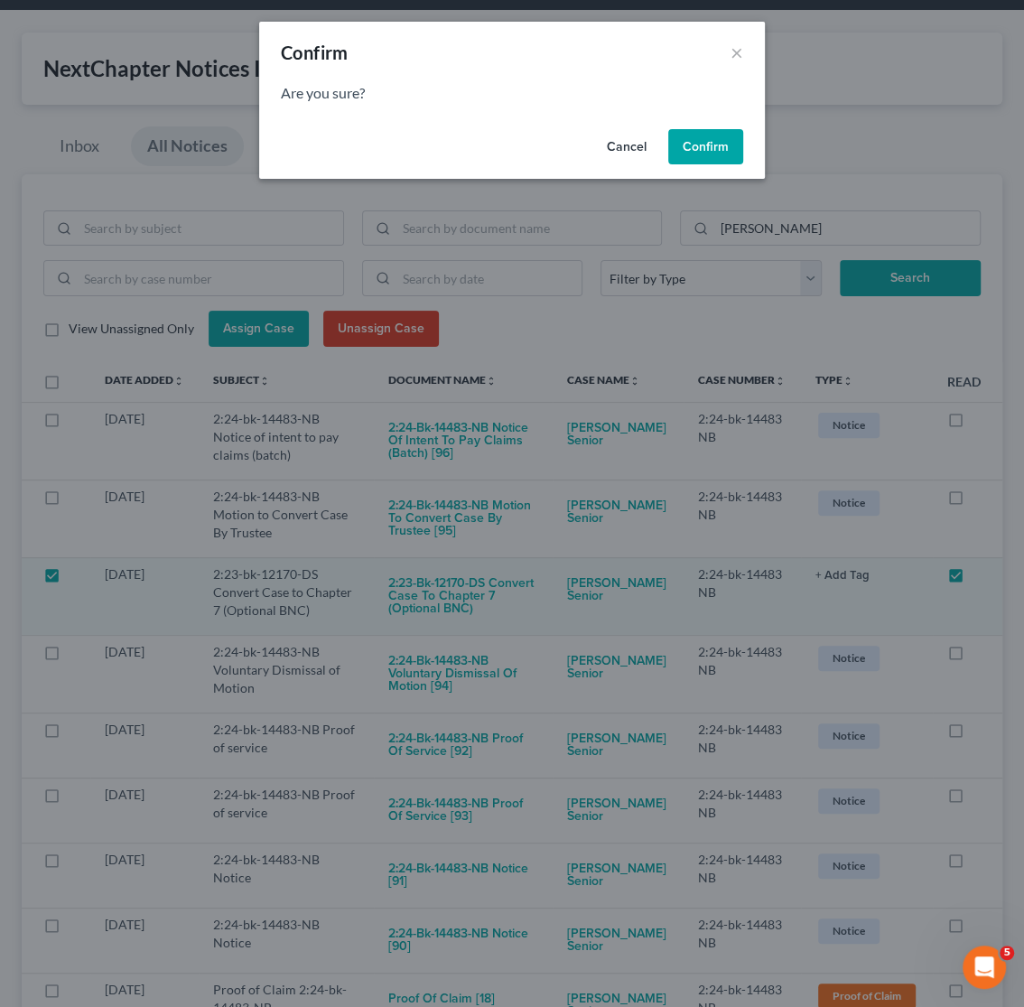
click at [718, 141] on button "Confirm" at bounding box center [706, 147] width 75 height 36
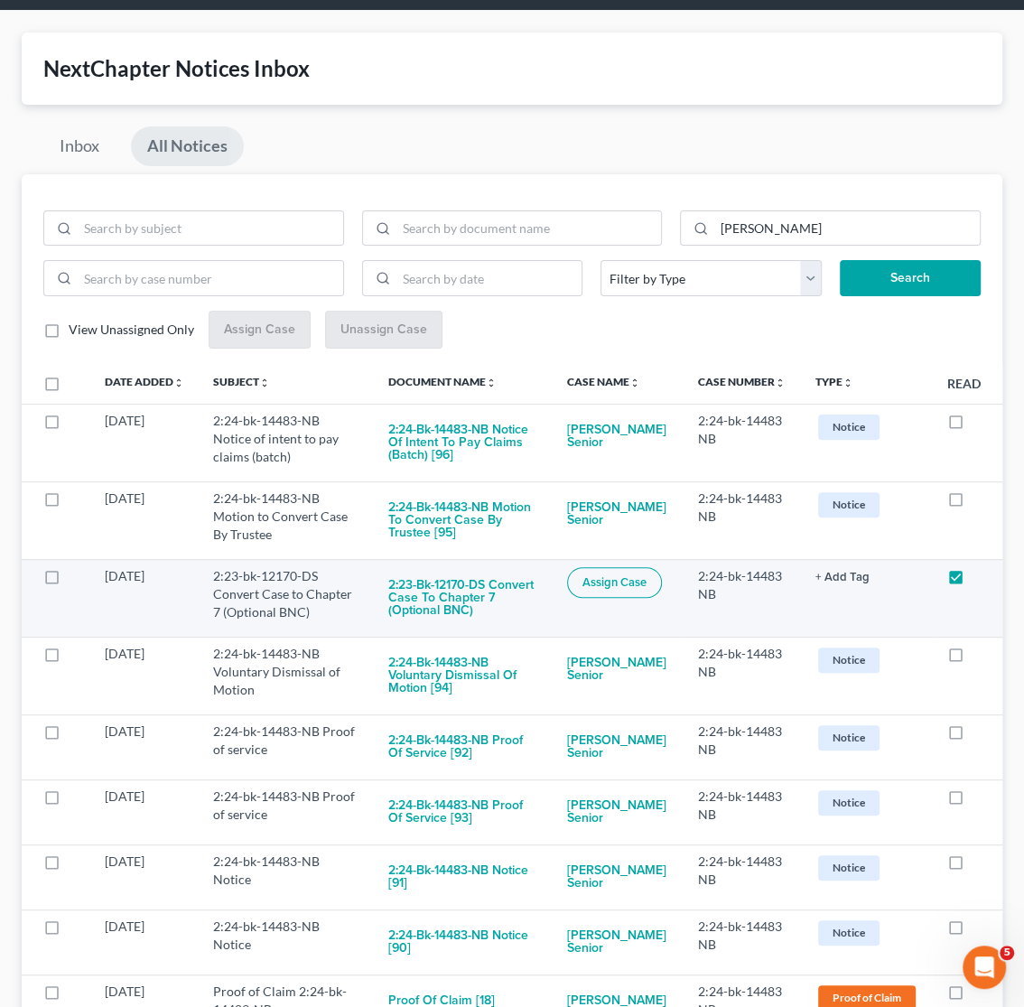
click at [614, 583] on span "Assign Case" at bounding box center [615, 582] width 64 height 14
checkbox input "true"
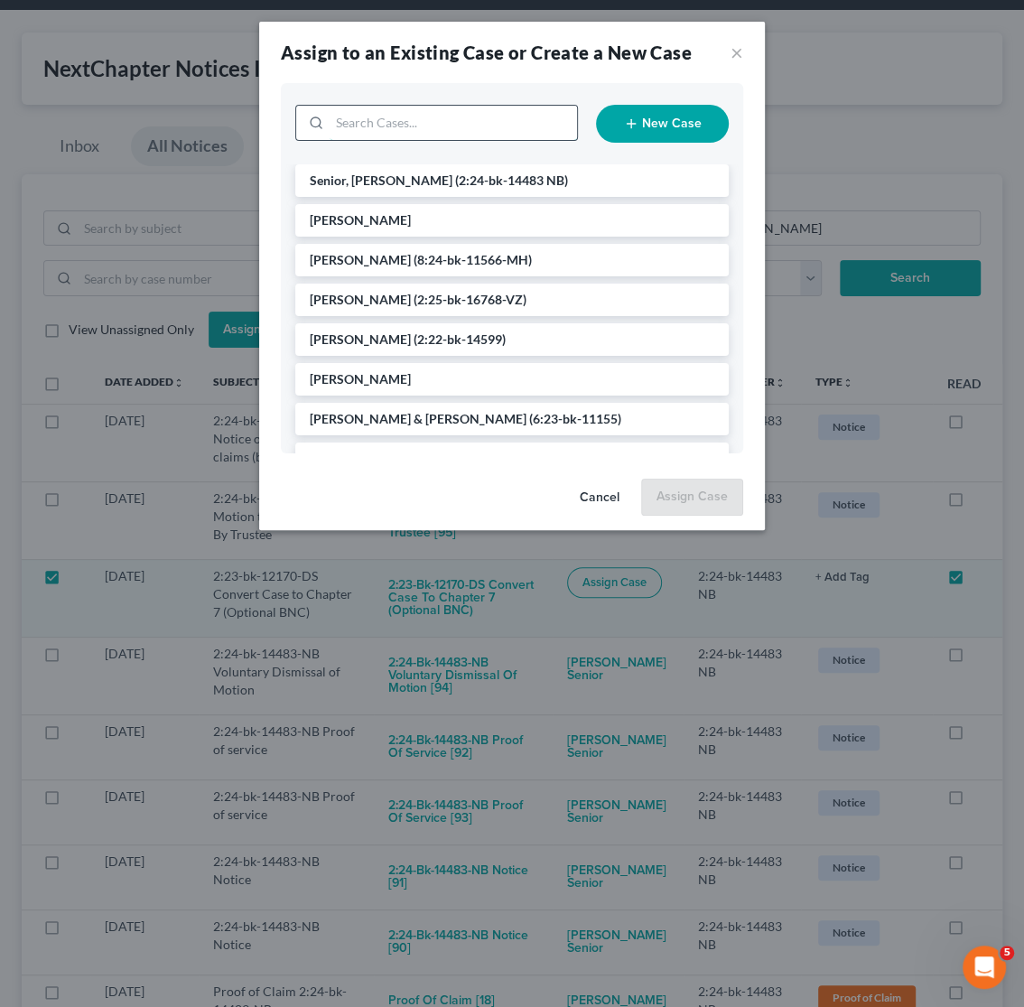
click at [356, 120] on input "search" at bounding box center [454, 123] width 248 height 34
type input "[PERSON_NAME]"
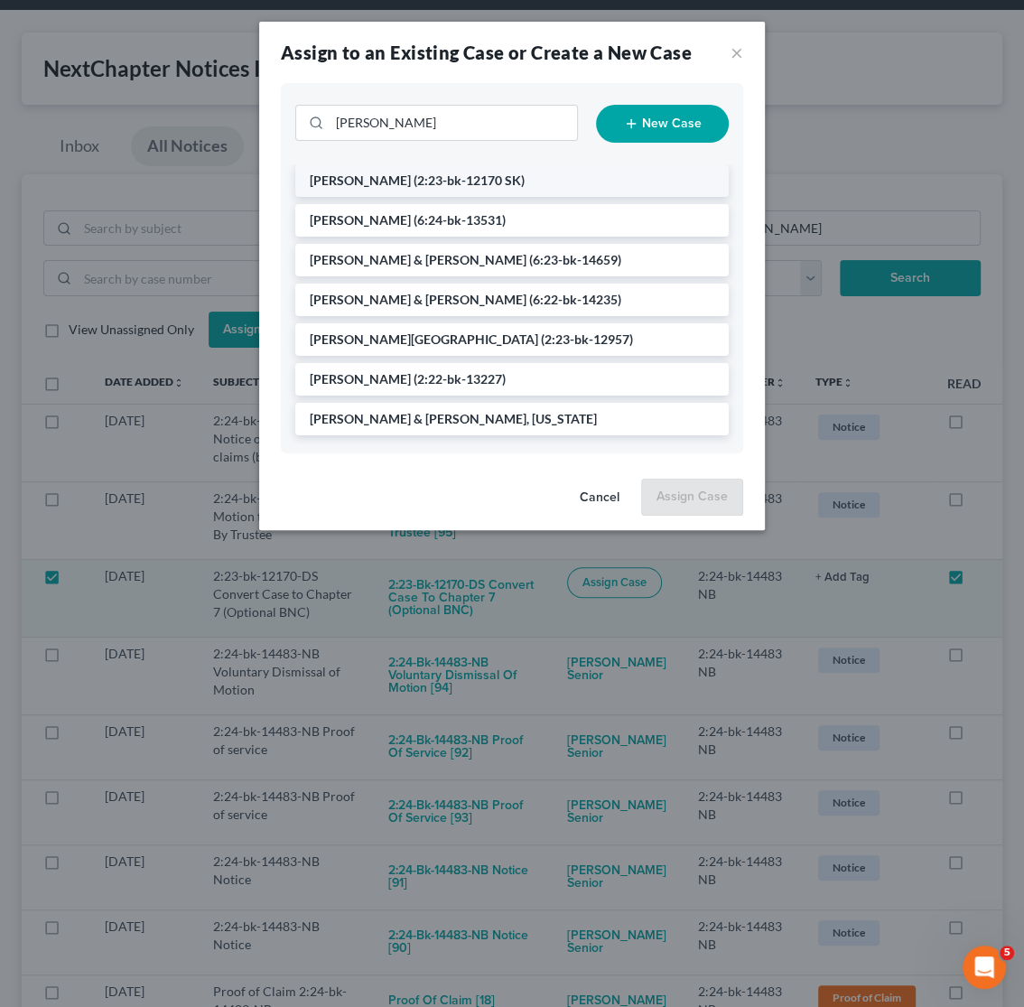
click at [414, 180] on span "(2:23-bk-12170 SK)" at bounding box center [469, 180] width 111 height 15
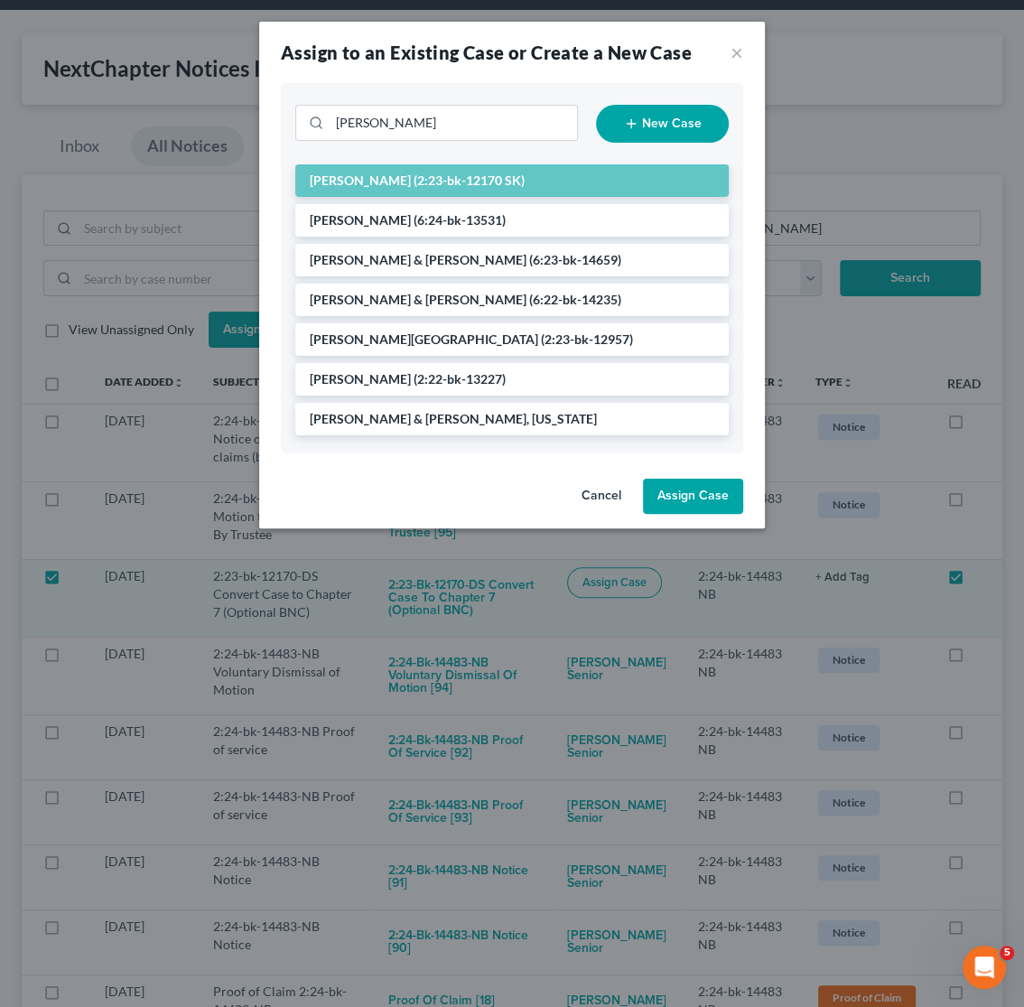
click at [723, 500] on button "Assign Case" at bounding box center [693, 497] width 100 height 36
checkbox input "false"
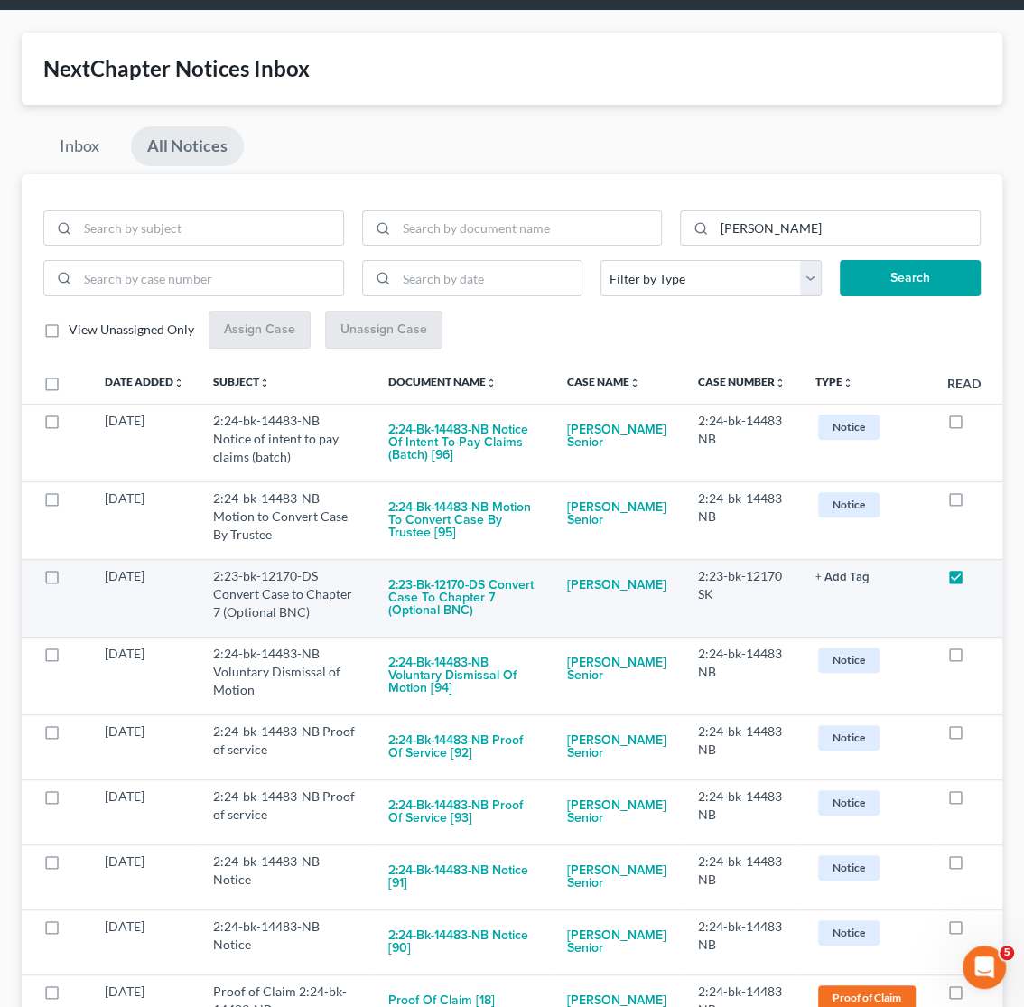
click at [973, 581] on label at bounding box center [973, 581] width 0 height 0
click at [980, 579] on input "checkbox" at bounding box center [986, 573] width 12 height 12
checkbox input "false"
